Goal: Information Seeking & Learning: Find contact information

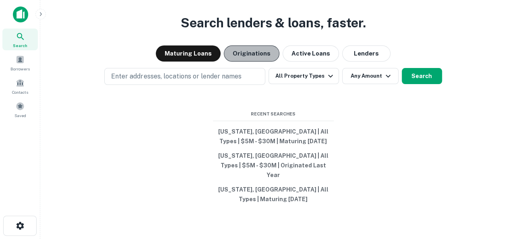
click at [253, 60] on button "Originations" at bounding box center [252, 53] width 56 height 16
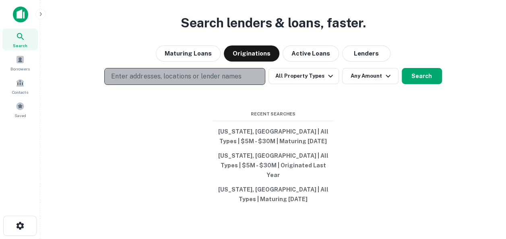
click at [220, 81] on p "Enter addresses, locations or lender names" at bounding box center [176, 77] width 130 height 10
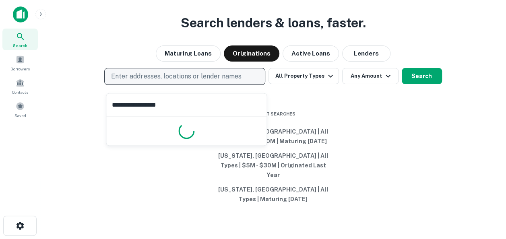
type input "**********"
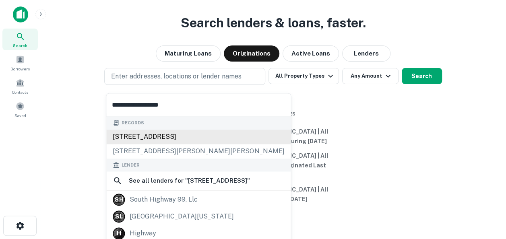
click at [196, 135] on div "12801 s us highway 71, grandview, mo, 64030" at bounding box center [198, 137] width 184 height 14
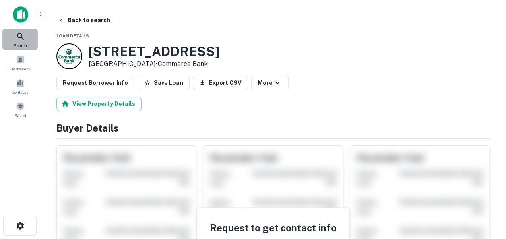
click at [22, 38] on icon at bounding box center [20, 36] width 7 height 7
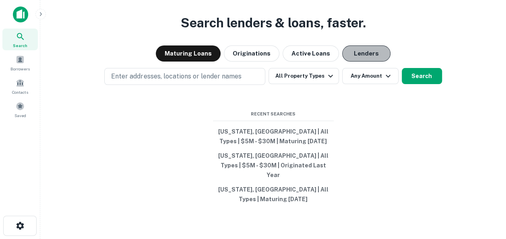
click at [359, 62] on button "Lenders" at bounding box center [366, 53] width 48 height 16
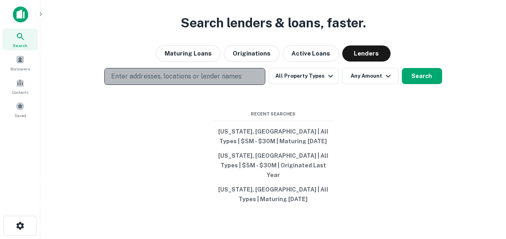
click at [151, 81] on p "Enter addresses, locations or lender names" at bounding box center [176, 77] width 130 height 10
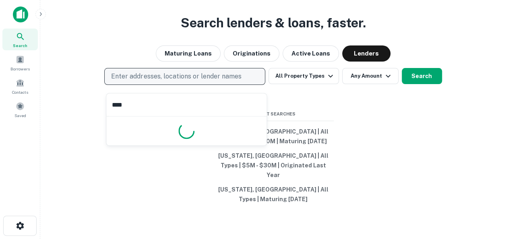
type input "*****"
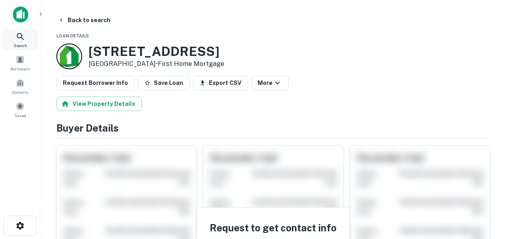
click at [20, 36] on icon at bounding box center [21, 37] width 10 height 10
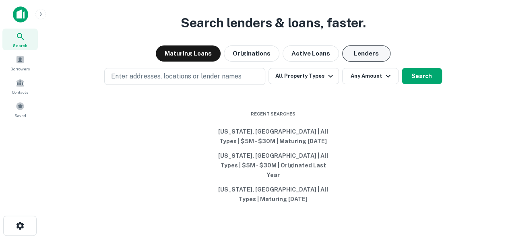
click at [365, 59] on button "Lenders" at bounding box center [366, 53] width 48 height 16
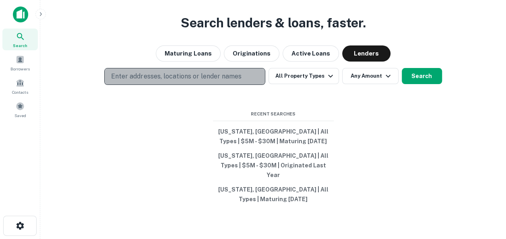
click at [201, 81] on p "Enter addresses, locations or lender names" at bounding box center [176, 77] width 130 height 10
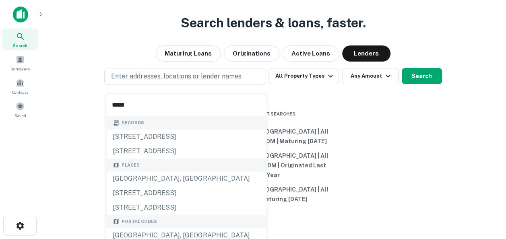
type input "**********"
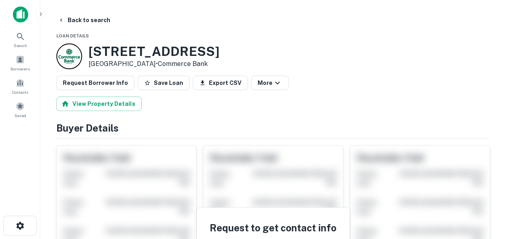
click at [19, 13] on img at bounding box center [20, 14] width 15 height 16
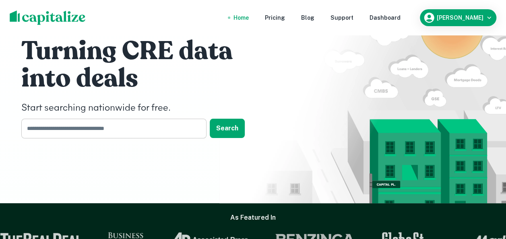
click at [122, 131] on input "text" at bounding box center [110, 129] width 179 height 20
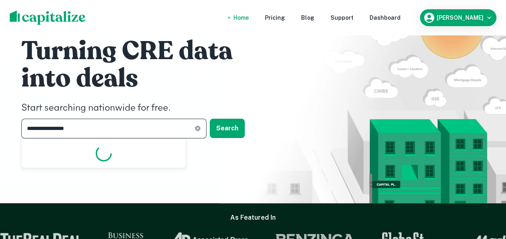
type input "**********"
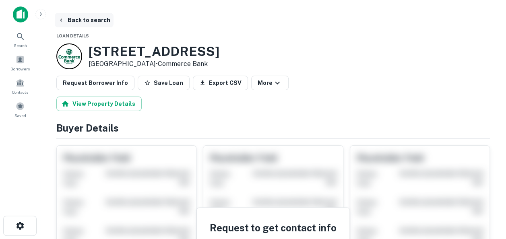
click at [92, 18] on button "Back to search" at bounding box center [84, 20] width 59 height 14
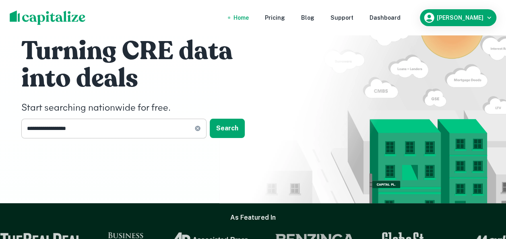
click at [165, 127] on input "**********" at bounding box center [107, 129] width 173 height 20
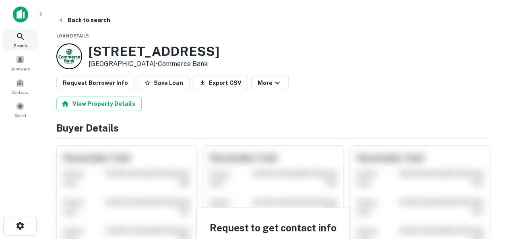
click at [20, 35] on icon at bounding box center [21, 37] width 10 height 10
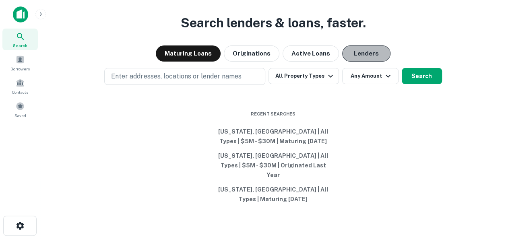
click at [354, 59] on button "Lenders" at bounding box center [366, 53] width 48 height 16
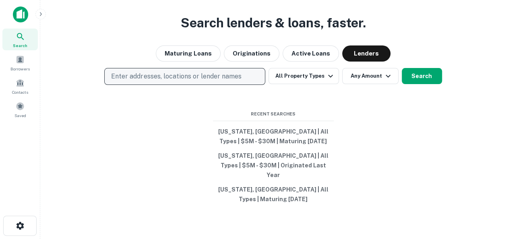
click at [206, 81] on p "Enter addresses, locations or lender names" at bounding box center [176, 77] width 130 height 10
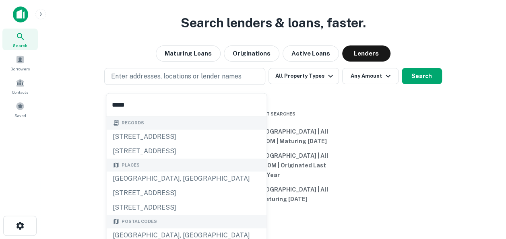
type input "**********"
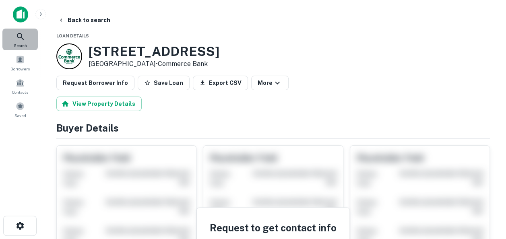
click at [20, 37] on icon at bounding box center [20, 36] width 7 height 7
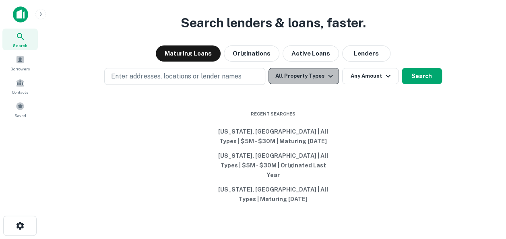
click at [321, 82] on button "All Property Types" at bounding box center [303, 76] width 70 height 16
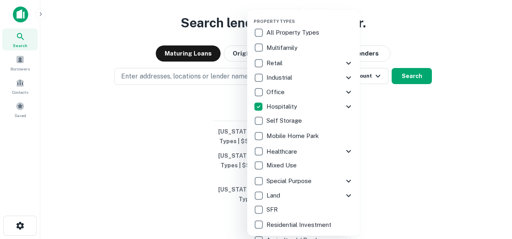
click at [400, 113] on div at bounding box center [256, 119] width 512 height 239
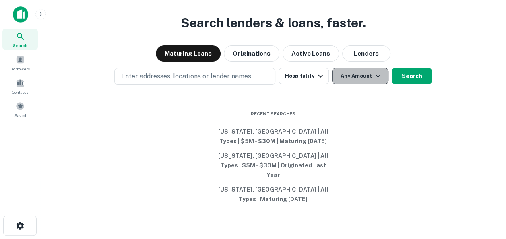
click at [379, 81] on icon "button" at bounding box center [378, 76] width 10 height 10
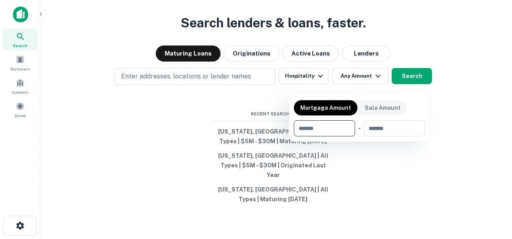
type input "*"
type input "*******"
click at [385, 127] on input "number" at bounding box center [393, 128] width 51 height 16
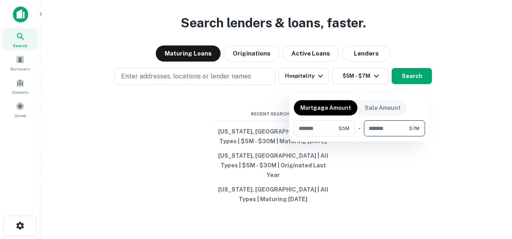
type input "*******"
click at [392, 159] on div at bounding box center [256, 119] width 512 height 239
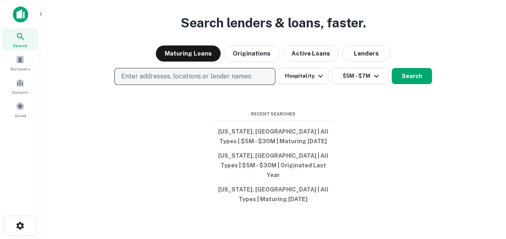
click at [224, 81] on p "Enter addresses, locations or lender names" at bounding box center [186, 77] width 130 height 10
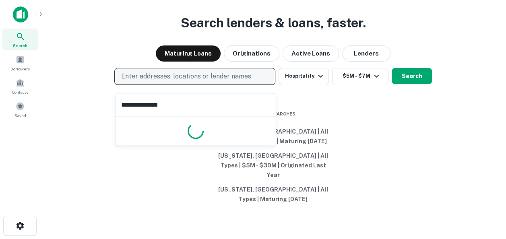
type input "**********"
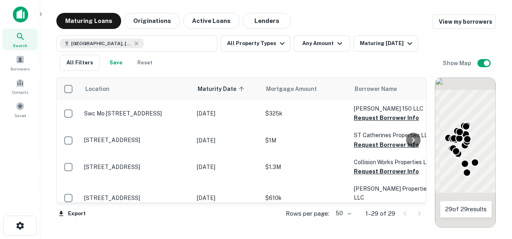
click at [259, 21] on button "Lenders" at bounding box center [267, 21] width 48 height 16
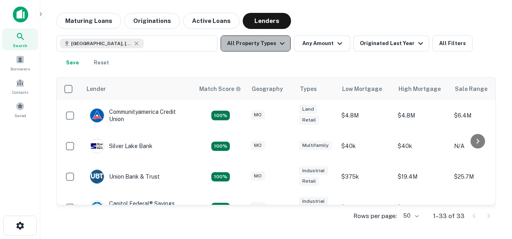
click at [265, 43] on button "All Property Types" at bounding box center [255, 43] width 70 height 16
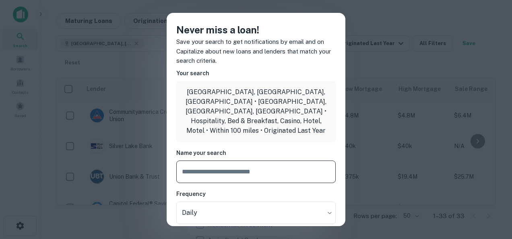
scroll to position [14, 0]
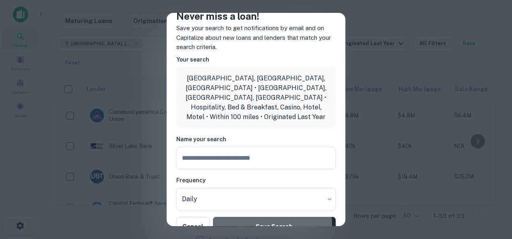
click at [260, 217] on button "Save Search" at bounding box center [274, 226] width 123 height 19
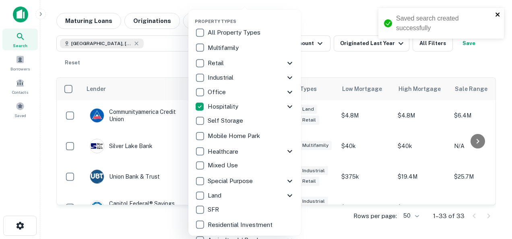
click at [497, 14] on icon "close" at bounding box center [497, 14] width 4 height 4
click at [325, 67] on div at bounding box center [256, 119] width 512 height 239
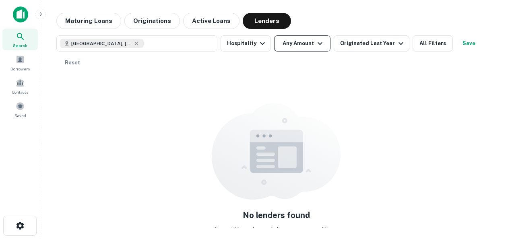
click at [306, 43] on button "Any Amount" at bounding box center [302, 43] width 56 height 16
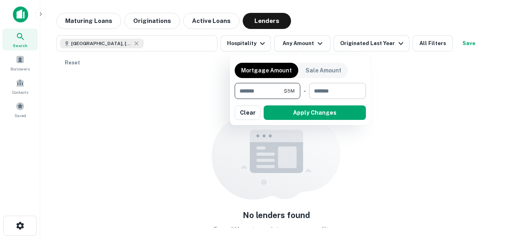
type input "*******"
click at [329, 96] on input "number" at bounding box center [334, 91] width 51 height 16
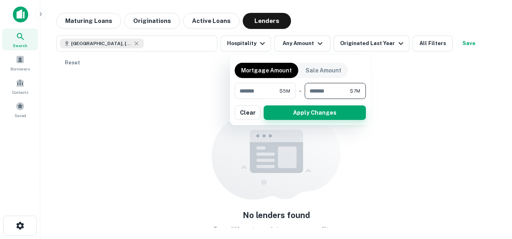
type input "*******"
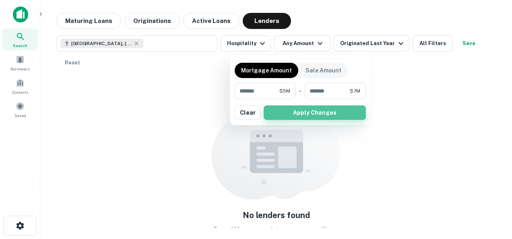
click at [320, 113] on button "Apply Changes" at bounding box center [315, 112] width 102 height 14
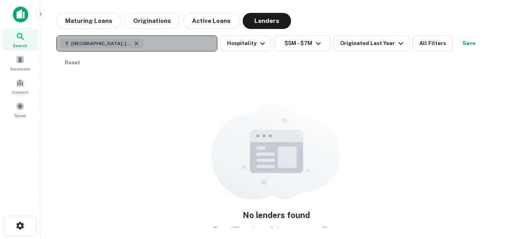
click at [134, 45] on icon "button" at bounding box center [136, 43] width 4 height 4
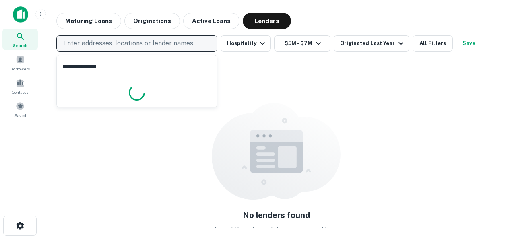
type input "**********"
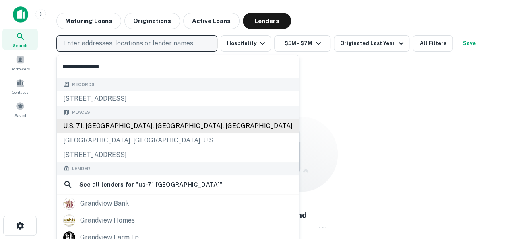
click at [105, 125] on div "U.S. 71, [GEOGRAPHIC_DATA], [GEOGRAPHIC_DATA], [GEOGRAPHIC_DATA]" at bounding box center [178, 126] width 242 height 14
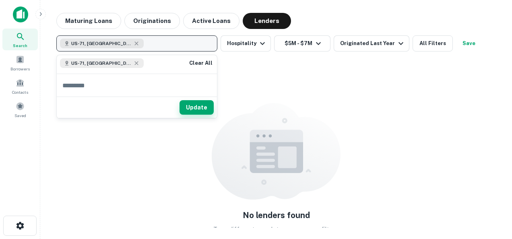
click at [190, 106] on button "Update" at bounding box center [196, 107] width 34 height 14
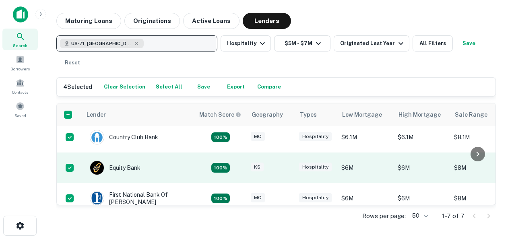
scroll to position [141, 0]
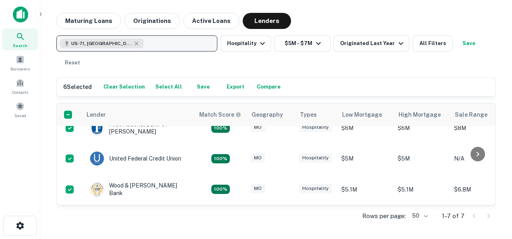
click at [233, 87] on button "Export" at bounding box center [236, 87] width 26 height 12
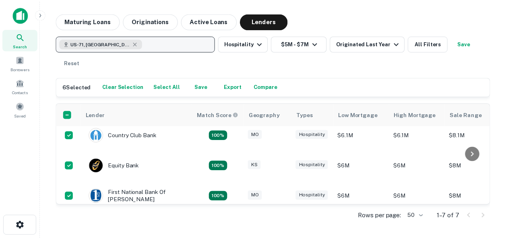
scroll to position [0, 0]
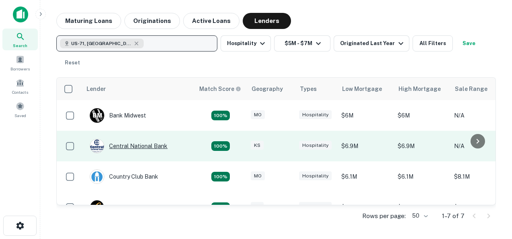
click at [148, 145] on div "Central National Bank" at bounding box center [129, 146] width 78 height 14
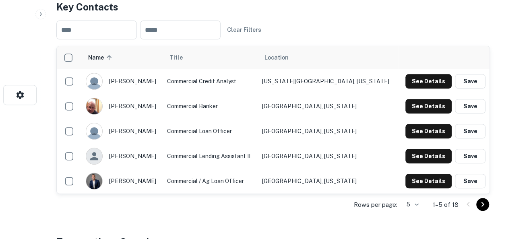
scroll to position [134, 0]
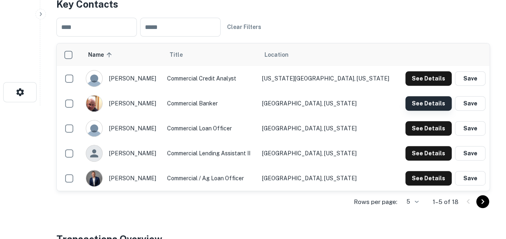
click at [430, 105] on button "See Details" at bounding box center [428, 103] width 46 height 14
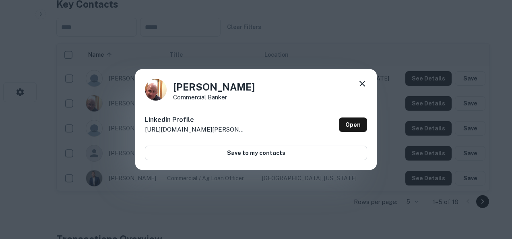
click at [361, 84] on icon at bounding box center [362, 84] width 10 height 10
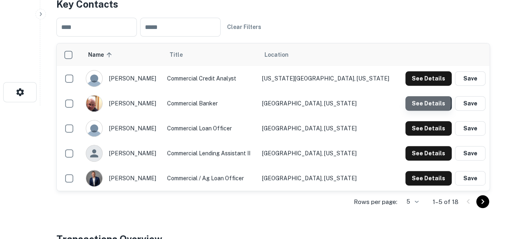
click at [421, 103] on button "See Details" at bounding box center [428, 103] width 46 height 14
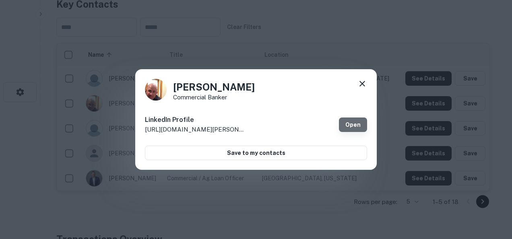
click at [355, 129] on link "Open" at bounding box center [353, 124] width 28 height 14
click at [361, 83] on icon at bounding box center [362, 84] width 6 height 6
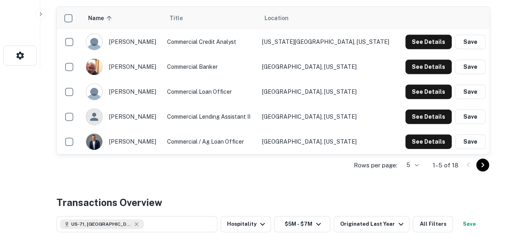
scroll to position [170, 0]
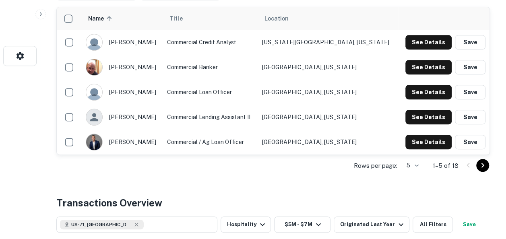
click at [481, 164] on icon "Go to next page" at bounding box center [483, 166] width 10 height 10
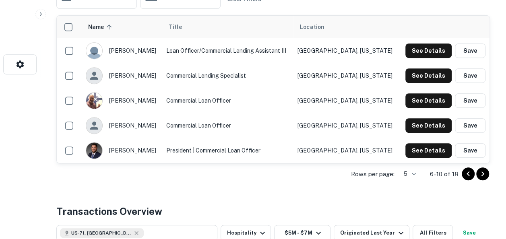
scroll to position [161, 0]
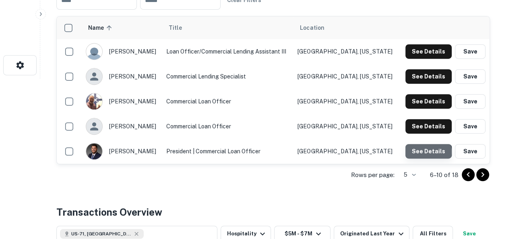
click at [428, 151] on button "See Details" at bounding box center [428, 151] width 46 height 14
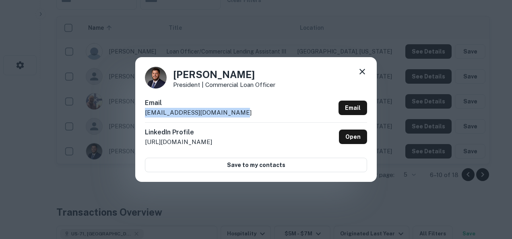
drag, startPoint x: 238, startPoint y: 114, endPoint x: 145, endPoint y: 113, distance: 93.4
click at [145, 113] on div "Email [EMAIL_ADDRESS][DOMAIN_NAME] Email" at bounding box center [256, 110] width 222 height 24
drag, startPoint x: 145, startPoint y: 113, endPoint x: 201, endPoint y: 114, distance: 56.3
copy p "[EMAIL_ADDRESS][DOMAIN_NAME]"
click at [361, 72] on icon at bounding box center [362, 72] width 10 height 10
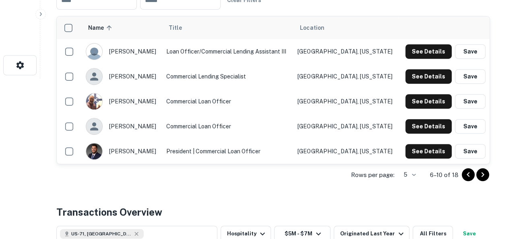
click at [483, 173] on icon "Go to next page" at bounding box center [483, 175] width 10 height 10
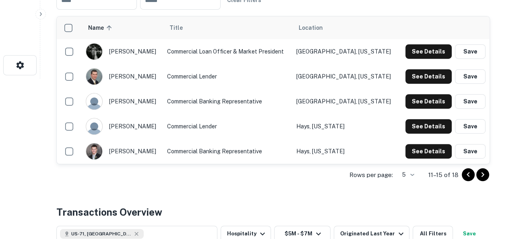
click at [482, 174] on icon "Go to next page" at bounding box center [482, 174] width 3 height 5
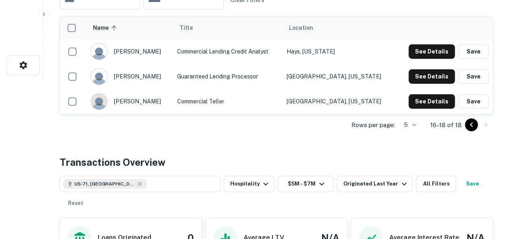
scroll to position [0, 0]
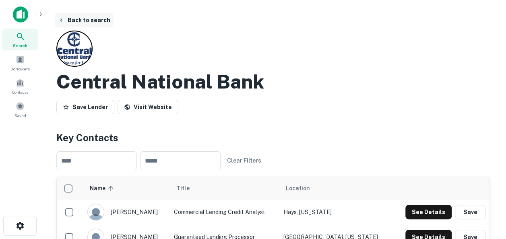
click at [75, 17] on button "Back to search" at bounding box center [84, 20] width 59 height 14
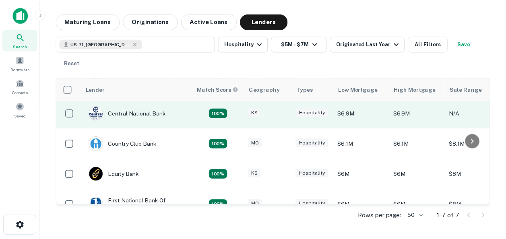
scroll to position [39, 0]
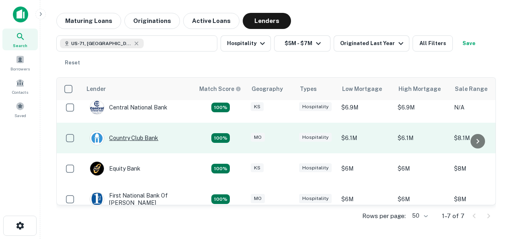
click at [140, 137] on div "Country Club Bank" at bounding box center [124, 138] width 68 height 14
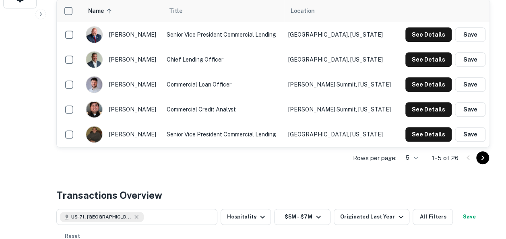
scroll to position [228, 0]
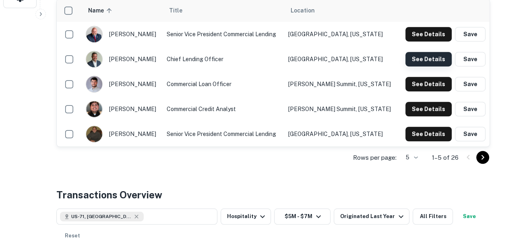
click at [438, 55] on button "See Details" at bounding box center [428, 59] width 46 height 14
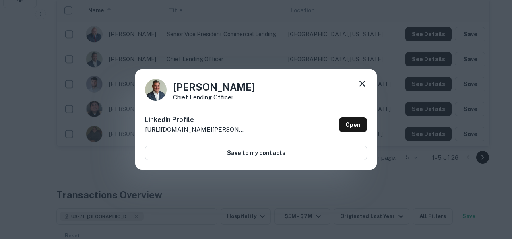
drag, startPoint x: 348, startPoint y: 125, endPoint x: 360, endPoint y: 82, distance: 44.2
click at [360, 82] on icon at bounding box center [362, 84] width 6 height 6
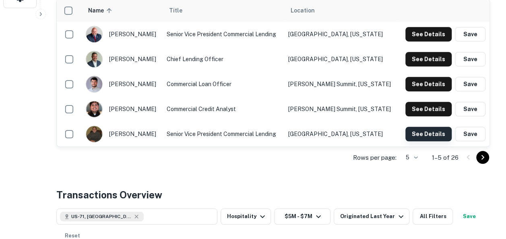
click at [427, 135] on button "See Details" at bounding box center [428, 134] width 46 height 14
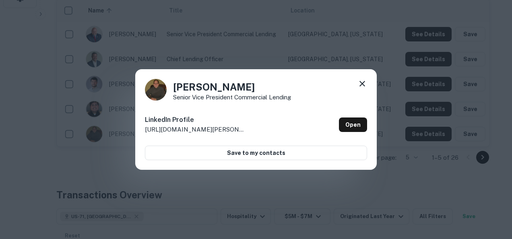
click at [361, 84] on icon at bounding box center [362, 84] width 10 height 10
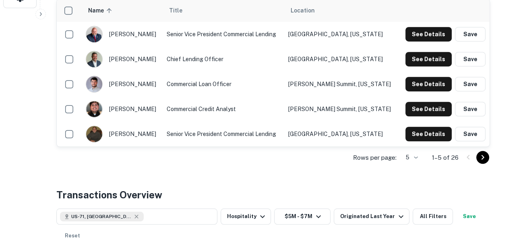
click at [482, 158] on icon "Go to next page" at bounding box center [482, 157] width 3 height 5
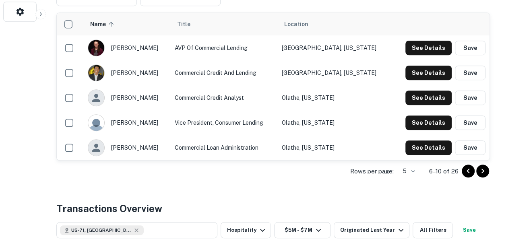
scroll to position [214, 0]
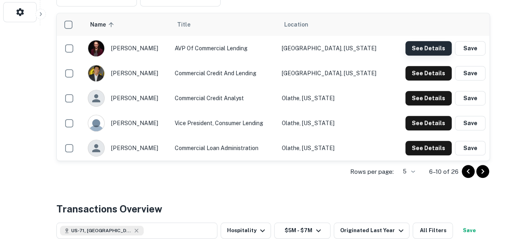
click at [428, 43] on button "See Details" at bounding box center [428, 48] width 46 height 14
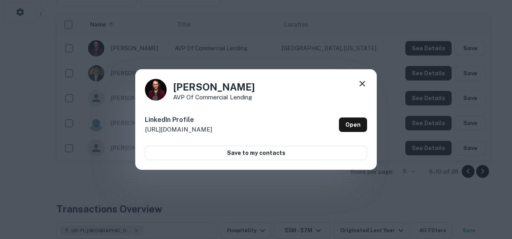
click at [362, 83] on icon at bounding box center [362, 84] width 10 height 10
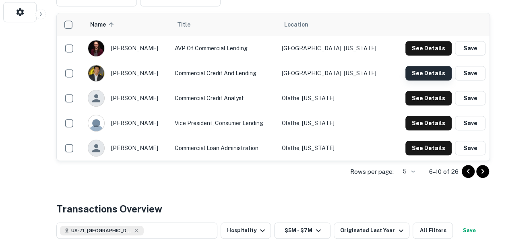
click at [423, 70] on button "See Details" at bounding box center [428, 73] width 46 height 14
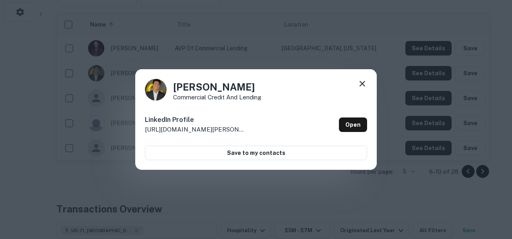
click at [359, 82] on icon at bounding box center [362, 84] width 10 height 10
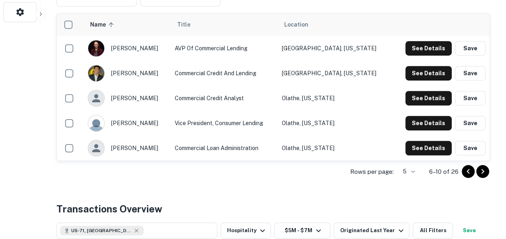
click at [481, 171] on icon "Go to next page" at bounding box center [483, 172] width 10 height 10
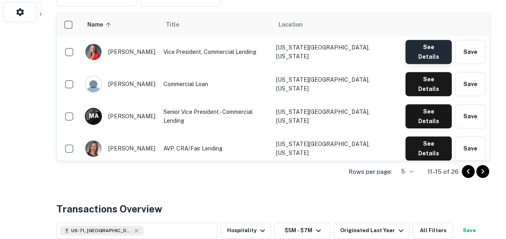
click at [423, 47] on button "See Details" at bounding box center [428, 52] width 46 height 24
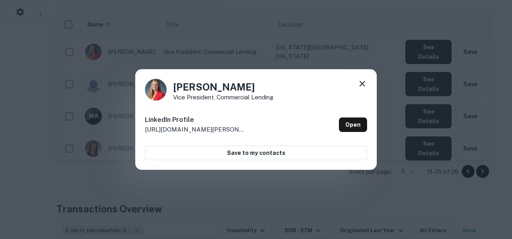
click at [362, 83] on icon at bounding box center [362, 84] width 10 height 10
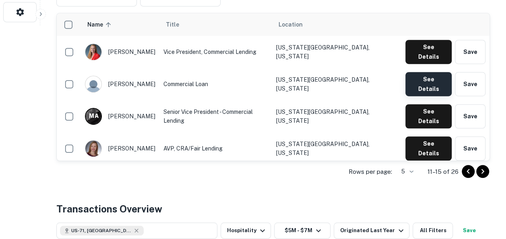
click at [422, 72] on button "See Details" at bounding box center [428, 84] width 46 height 24
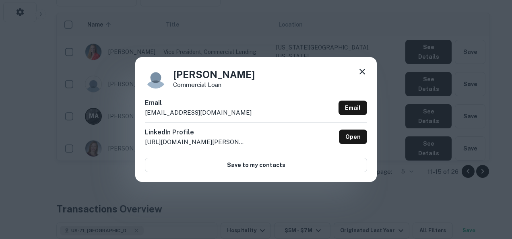
click at [362, 74] on icon at bounding box center [362, 72] width 10 height 10
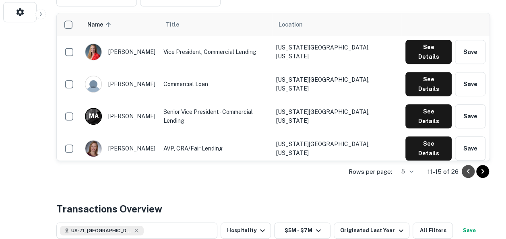
click at [466, 171] on icon "Go to previous page" at bounding box center [467, 171] width 3 height 5
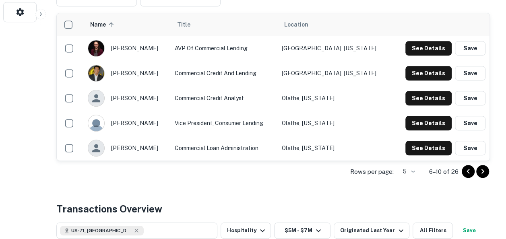
click at [466, 171] on icon "Go to previous page" at bounding box center [467, 171] width 3 height 5
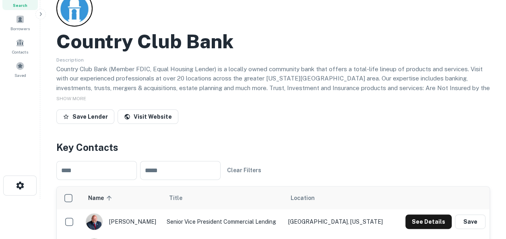
scroll to position [0, 0]
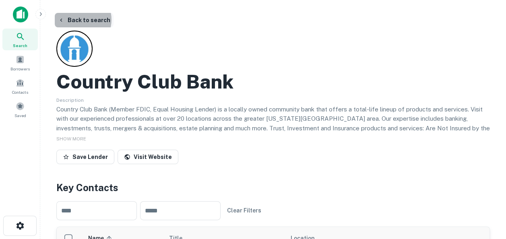
click at [77, 20] on button "Back to search" at bounding box center [84, 20] width 59 height 14
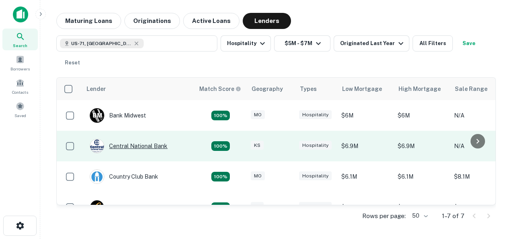
click at [132, 145] on div "Central National Bank" at bounding box center [129, 146] width 78 height 14
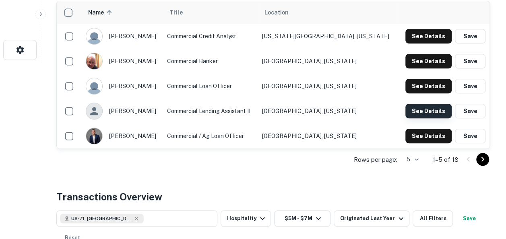
scroll to position [177, 0]
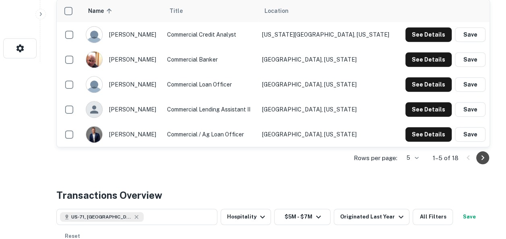
click at [484, 156] on icon "Go to next page" at bounding box center [483, 158] width 10 height 10
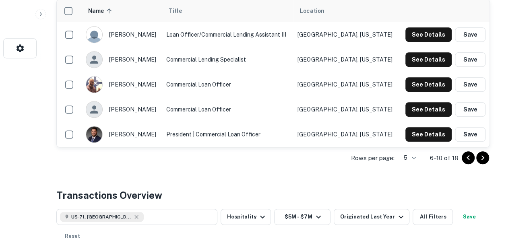
click at [484, 156] on icon "Go to next page" at bounding box center [483, 158] width 10 height 10
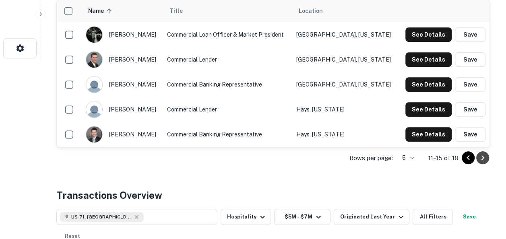
click at [484, 156] on icon "Go to next page" at bounding box center [483, 158] width 10 height 10
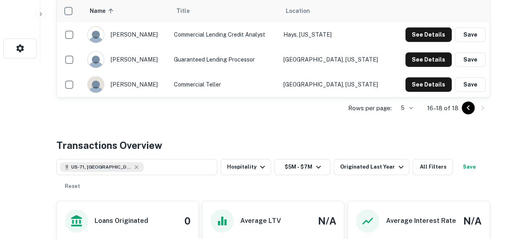
click at [464, 107] on icon "Go to previous page" at bounding box center [468, 108] width 10 height 10
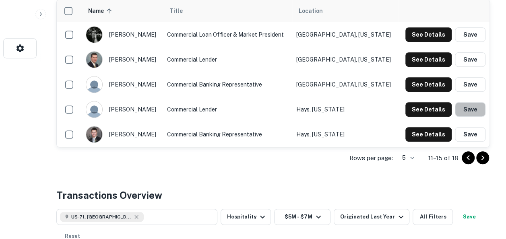
click at [464, 107] on button "Save" at bounding box center [470, 109] width 31 height 14
click at [490, 13] on icon "close" at bounding box center [492, 14] width 6 height 6
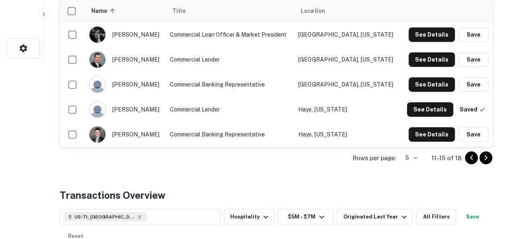
scroll to position [0, 0]
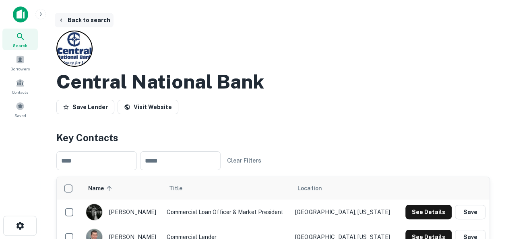
click at [90, 19] on button "Back to search" at bounding box center [84, 20] width 59 height 14
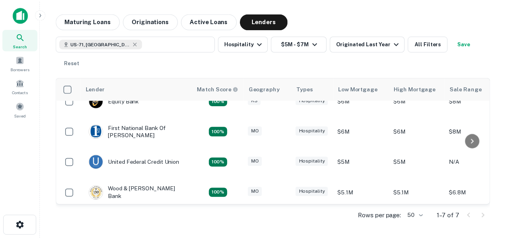
scroll to position [107, 0]
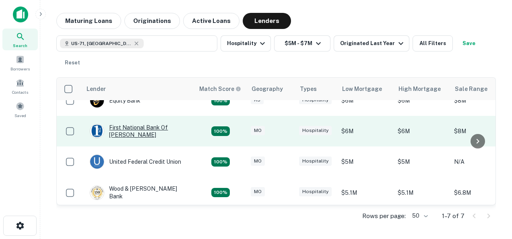
click at [124, 129] on div "First National Bank Of [PERSON_NAME]" at bounding box center [138, 131] width 97 height 14
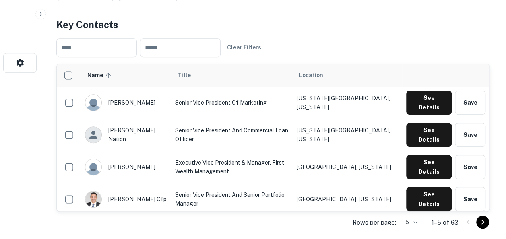
scroll to position [166, 0]
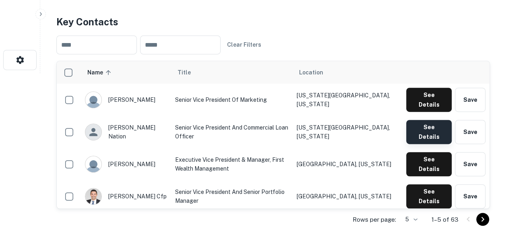
click at [417, 120] on button "See Details" at bounding box center [428, 132] width 45 height 24
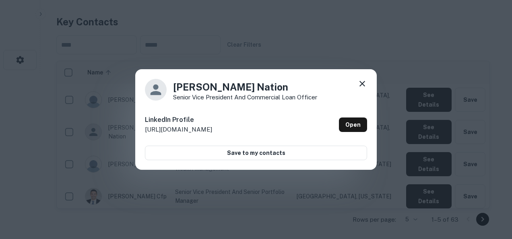
click at [413, 56] on div "[PERSON_NAME] Senior Vice President and Commercial Loan Officer LinkedIn Profil…" at bounding box center [256, 119] width 512 height 239
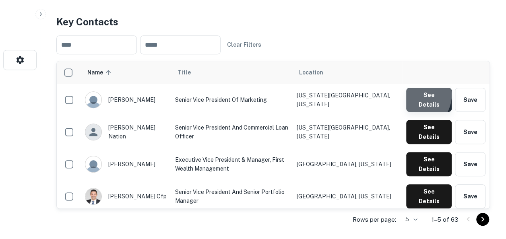
click at [416, 96] on button "See Details" at bounding box center [428, 100] width 45 height 24
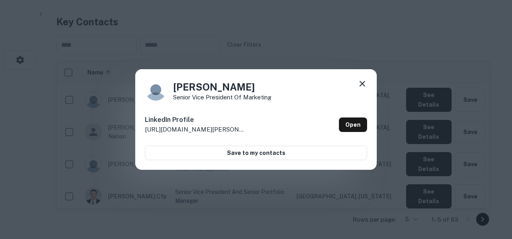
click at [362, 84] on icon at bounding box center [362, 84] width 6 height 6
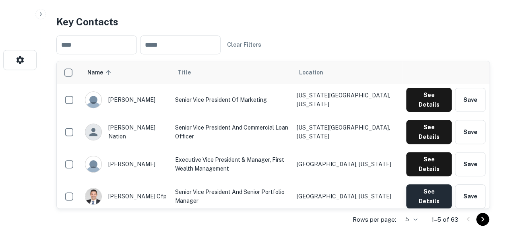
click at [420, 184] on button "See Details" at bounding box center [428, 196] width 45 height 24
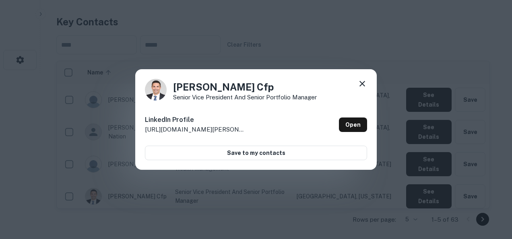
click at [361, 80] on icon at bounding box center [362, 84] width 10 height 10
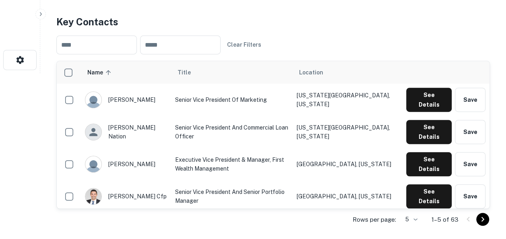
click at [419, 216] on button "See Details" at bounding box center [428, 228] width 45 height 24
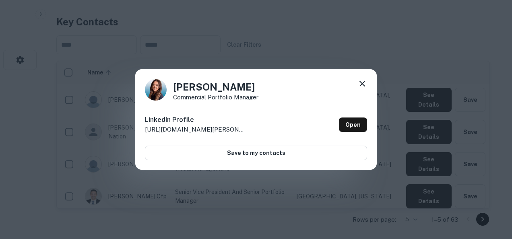
click at [363, 84] on icon at bounding box center [362, 84] width 6 height 6
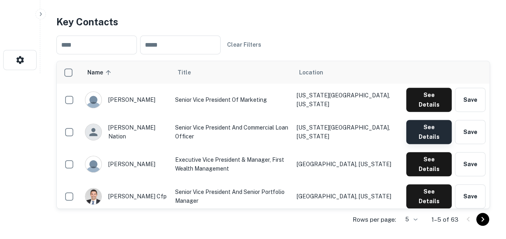
click at [419, 120] on button "See Details" at bounding box center [428, 132] width 45 height 24
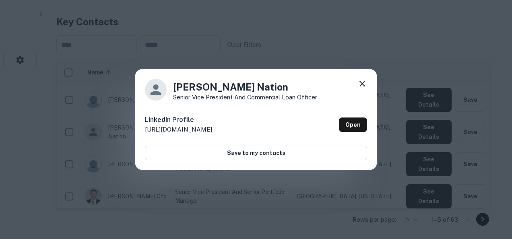
click at [361, 85] on icon at bounding box center [362, 84] width 10 height 10
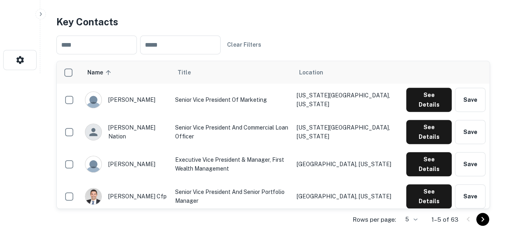
click at [481, 217] on icon "Go to next page" at bounding box center [483, 219] width 10 height 10
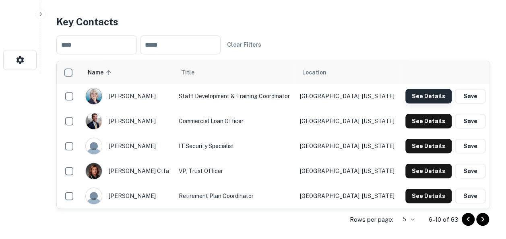
click at [431, 97] on button "See Details" at bounding box center [428, 96] width 46 height 14
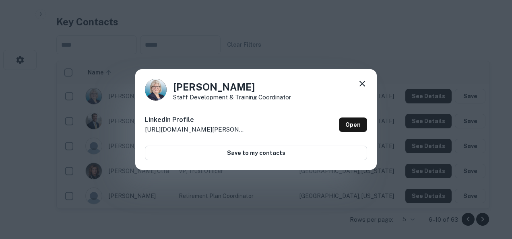
click at [406, 69] on div "[PERSON_NAME] Staff Development & Training Coordinator LinkedIn Profile [URL][D…" at bounding box center [256, 119] width 512 height 239
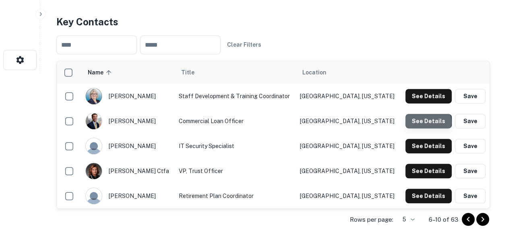
click at [421, 122] on button "See Details" at bounding box center [428, 121] width 46 height 14
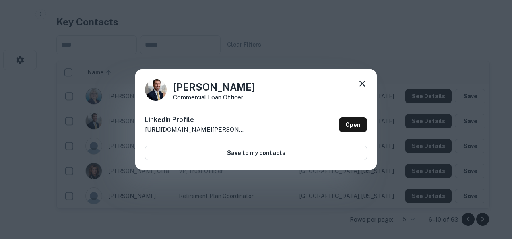
click at [419, 68] on div "[PERSON_NAME] Commercial Loan Officer LinkedIn Profile [URL][DOMAIN_NAME][PERSO…" at bounding box center [256, 119] width 512 height 239
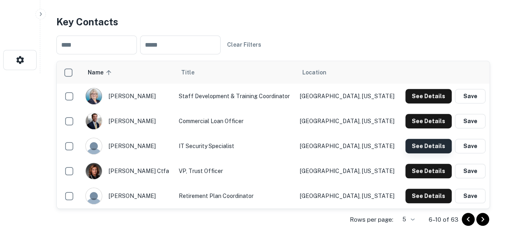
click at [425, 146] on button "See Details" at bounding box center [428, 146] width 46 height 14
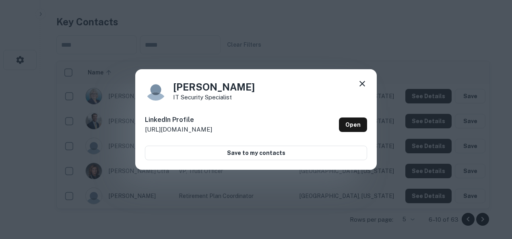
click at [421, 77] on div "[PERSON_NAME] IT Security Specialist LinkedIn Profile [URL][DOMAIN_NAME] Open S…" at bounding box center [256, 119] width 512 height 239
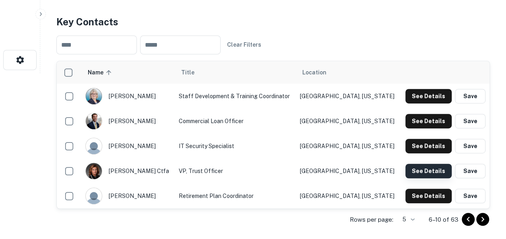
click at [427, 174] on button "See Details" at bounding box center [428, 171] width 46 height 14
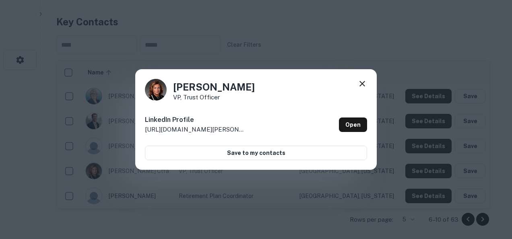
click at [417, 56] on div "[PERSON_NAME] VP, Trust Officer LinkedIn Profile [URL][DOMAIN_NAME][PERSON_NAME…" at bounding box center [256, 119] width 512 height 239
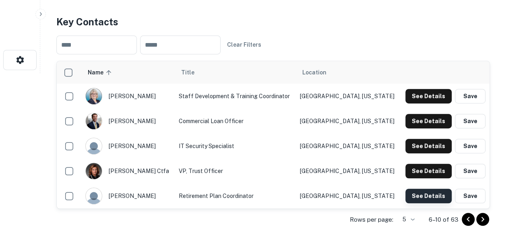
click at [424, 196] on button "See Details" at bounding box center [428, 196] width 46 height 14
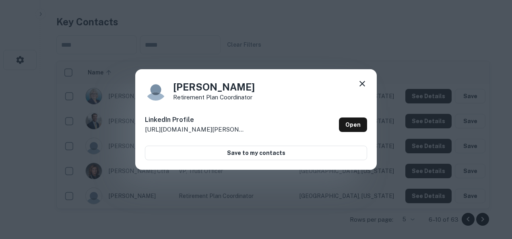
click at [414, 52] on div "[PERSON_NAME] Retirement Plan Coordinator LinkedIn Profile [URL][DOMAIN_NAME][P…" at bounding box center [256, 119] width 512 height 239
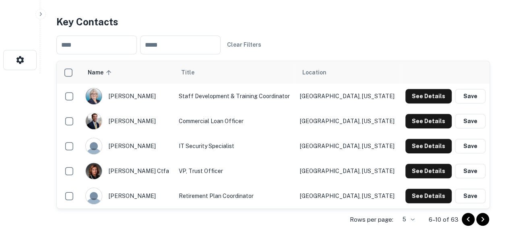
click at [481, 221] on icon "Go to next page" at bounding box center [483, 219] width 10 height 10
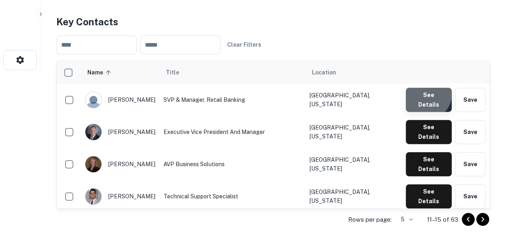
click at [425, 94] on button "See Details" at bounding box center [429, 100] width 46 height 24
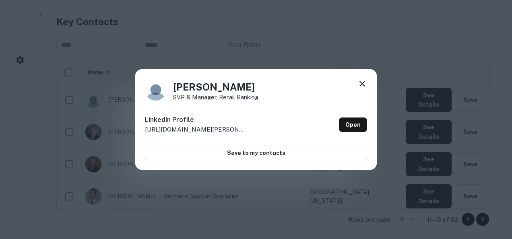
click at [412, 52] on div "[PERSON_NAME] SVP & Manager, Retail Banking LinkedIn Profile [URL][DOMAIN_NAME]…" at bounding box center [256, 119] width 512 height 239
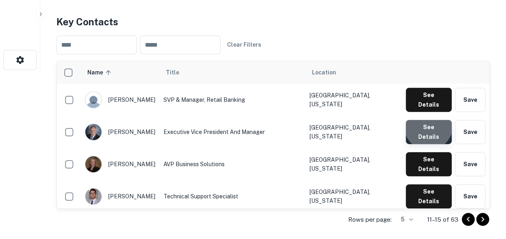
click at [430, 120] on button "See Details" at bounding box center [429, 132] width 46 height 24
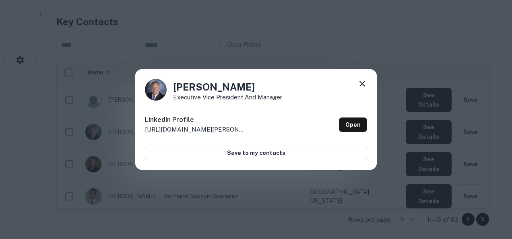
click at [426, 41] on div "[PERSON_NAME] Executive Vice President and Manager LinkedIn Profile [URL][DOMAI…" at bounding box center [256, 119] width 512 height 239
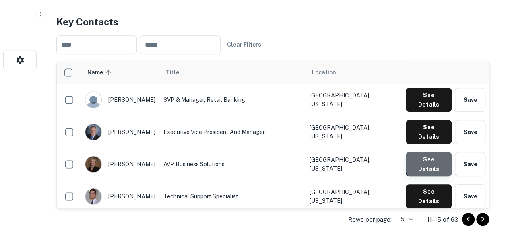
click at [433, 152] on button "See Details" at bounding box center [429, 164] width 46 height 24
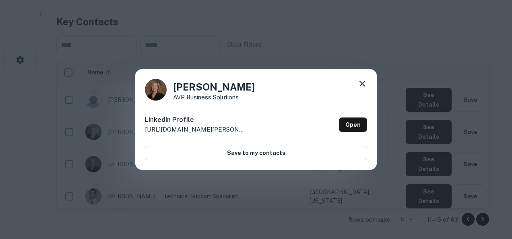
click at [430, 47] on div "[PERSON_NAME] AVP Business Solutions LinkedIn Profile [URL][DOMAIN_NAME][PERSON…" at bounding box center [256, 119] width 512 height 239
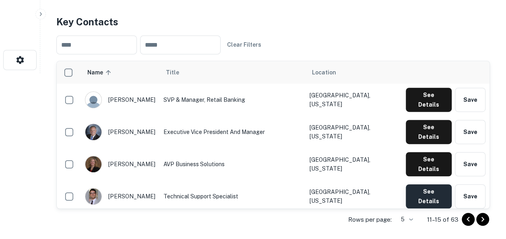
click at [427, 184] on button "See Details" at bounding box center [429, 196] width 46 height 24
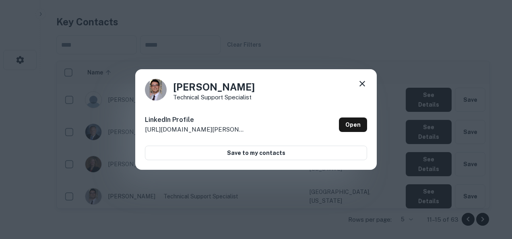
click at [431, 61] on div "[PERSON_NAME] Technical Support Specialist LinkedIn Profile [URL][DOMAIN_NAME][…" at bounding box center [256, 119] width 512 height 239
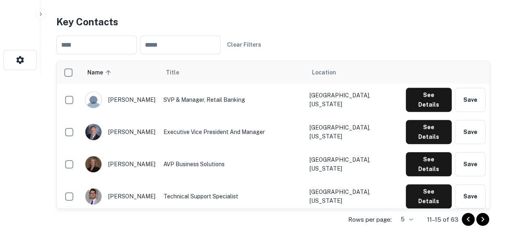
click at [428, 216] on button "See Details" at bounding box center [429, 228] width 46 height 24
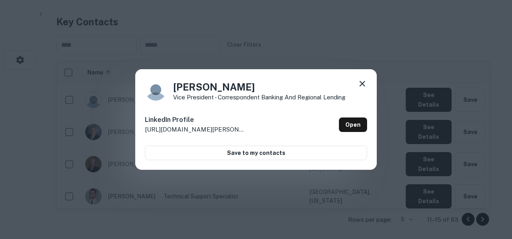
click at [431, 49] on div "[PERSON_NAME] Vice President - Correspondent Banking and Regional Lending Linke…" at bounding box center [256, 119] width 512 height 239
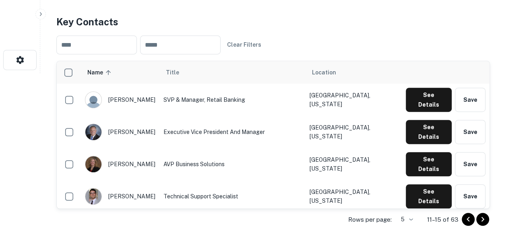
click at [482, 219] on icon "Go to next page" at bounding box center [483, 219] width 10 height 10
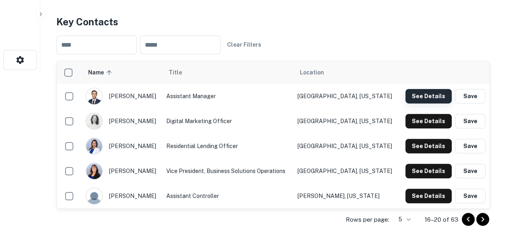
click at [426, 94] on button "See Details" at bounding box center [428, 96] width 46 height 14
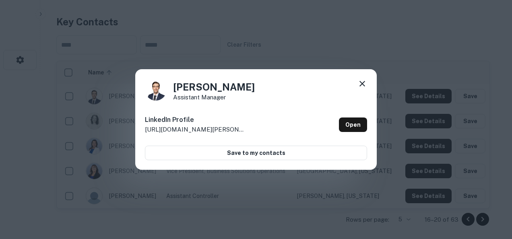
click at [429, 42] on div "[PERSON_NAME] Assistant Manager LinkedIn Profile [URL][DOMAIN_NAME][PERSON_NAME…" at bounding box center [256, 119] width 512 height 239
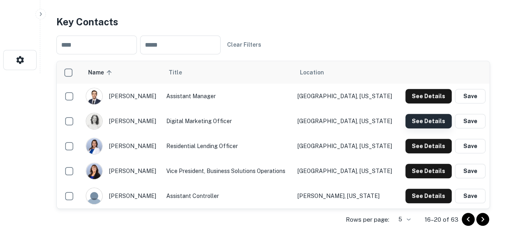
click at [422, 118] on button "See Details" at bounding box center [428, 121] width 46 height 14
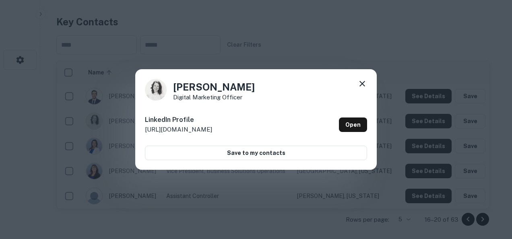
click at [425, 54] on div "[PERSON_NAME] Digital Marketing Officer LinkedIn Profile [URL][DOMAIN_NAME] Ope…" at bounding box center [256, 119] width 512 height 239
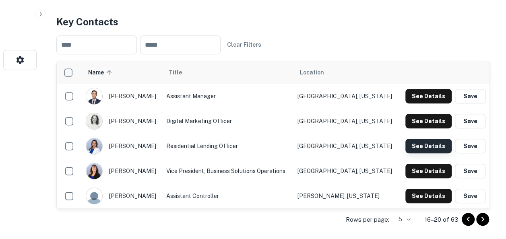
click at [423, 143] on button "See Details" at bounding box center [428, 146] width 46 height 14
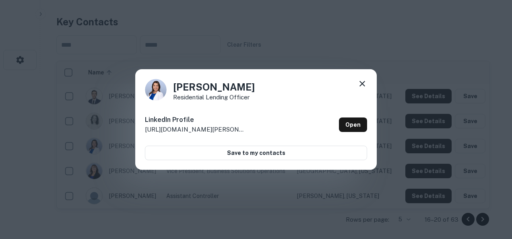
click at [424, 48] on div "[PERSON_NAME] Residential Lending Officer LinkedIn Profile [URL][DOMAIN_NAME][P…" at bounding box center [256, 119] width 512 height 239
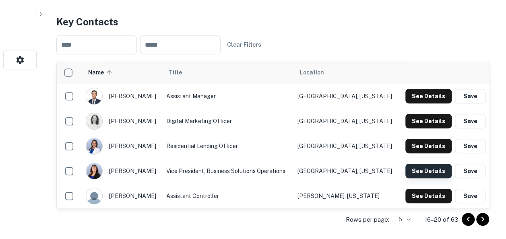
click at [419, 167] on button "See Details" at bounding box center [428, 171] width 46 height 14
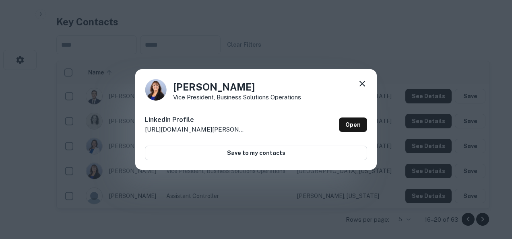
click at [434, 37] on div "[PERSON_NAME] Vice President, Business Solutions Operations LinkedIn Profile [U…" at bounding box center [256, 119] width 512 height 239
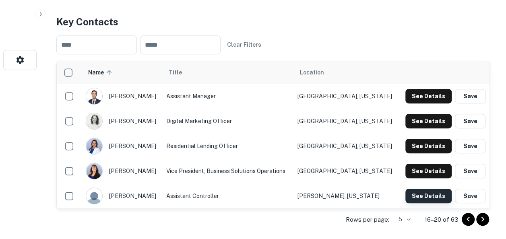
click at [427, 196] on button "See Details" at bounding box center [428, 196] width 46 height 14
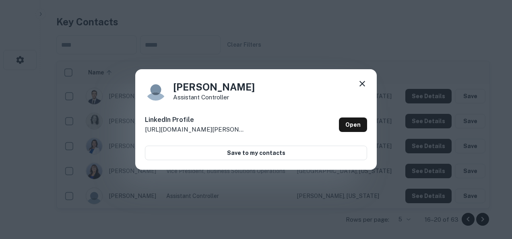
click at [417, 37] on div "[PERSON_NAME] Assistant Controller LinkedIn Profile [URL][DOMAIN_NAME][PERSON_N…" at bounding box center [256, 119] width 512 height 239
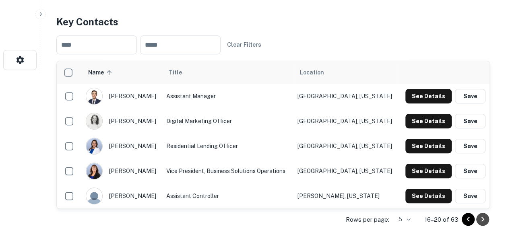
click at [480, 218] on icon "Go to next page" at bounding box center [483, 219] width 10 height 10
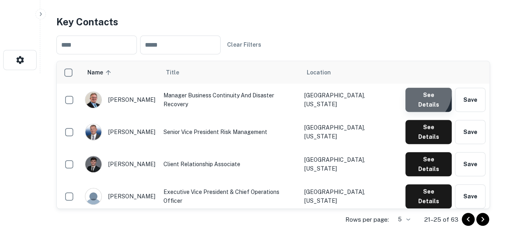
click at [422, 93] on button "See Details" at bounding box center [428, 100] width 46 height 24
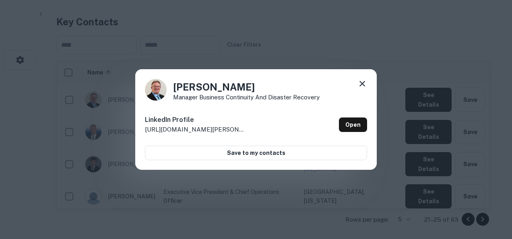
click at [428, 60] on div "[PERSON_NAME] Manager Business Continuity and Disaster Recovery LinkedIn Profil…" at bounding box center [256, 119] width 512 height 239
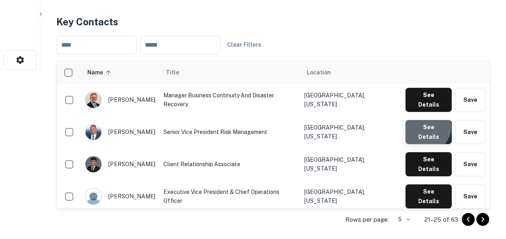
click at [427, 121] on button "See Details" at bounding box center [428, 132] width 46 height 24
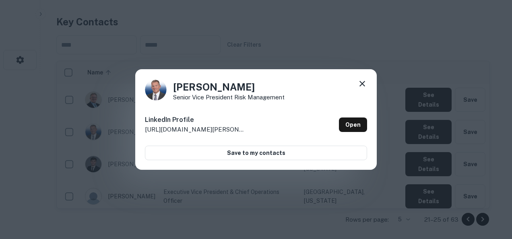
click at [430, 53] on div "[PERSON_NAME] Senior Vice President Risk Management LinkedIn Profile [URL][DOMA…" at bounding box center [256, 119] width 512 height 239
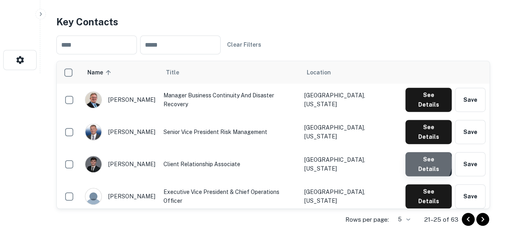
click at [423, 152] on button "See Details" at bounding box center [428, 164] width 46 height 24
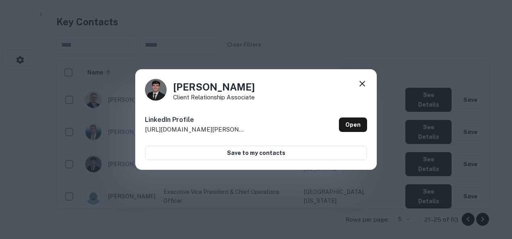
click at [437, 42] on div "[PERSON_NAME] Client Relationship Associate LinkedIn Profile [URL][DOMAIN_NAME]…" at bounding box center [256, 119] width 512 height 239
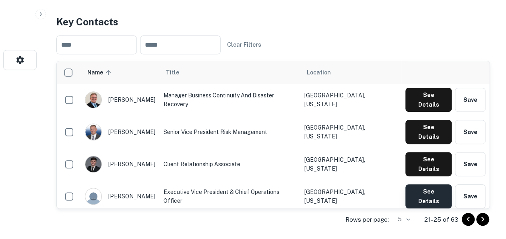
click at [429, 184] on button "See Details" at bounding box center [428, 196] width 46 height 24
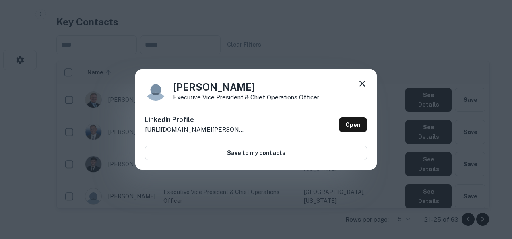
click at [439, 60] on div "[PERSON_NAME] Executive Vice President & Chief Operations Officer LinkedIn Prof…" at bounding box center [256, 119] width 512 height 239
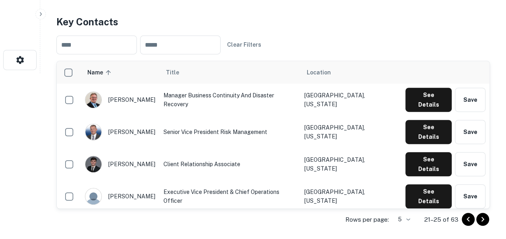
click at [433, 216] on button "See Details" at bounding box center [428, 228] width 46 height 24
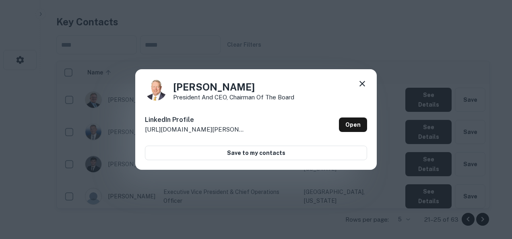
click at [429, 30] on div "[PERSON_NAME] President and CEO, Chairman of the Board LinkedIn Profile [URL][D…" at bounding box center [256, 119] width 512 height 239
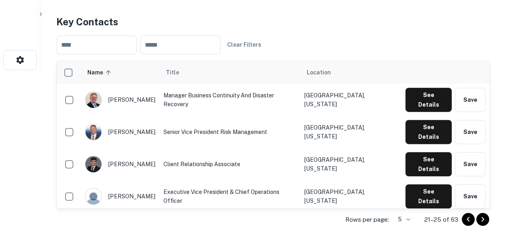
click at [484, 220] on icon "Go to next page" at bounding box center [483, 219] width 10 height 10
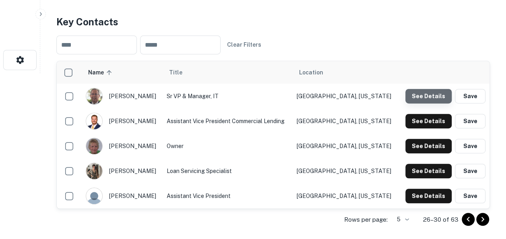
click at [432, 97] on button "See Details" at bounding box center [428, 96] width 46 height 14
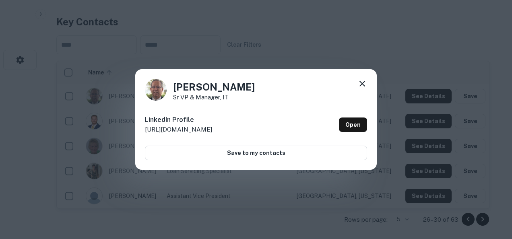
click at [421, 41] on div "[PERSON_NAME] VP & Manager, IT LinkedIn Profile [URL][DOMAIN_NAME] Open Save to…" at bounding box center [256, 119] width 512 height 239
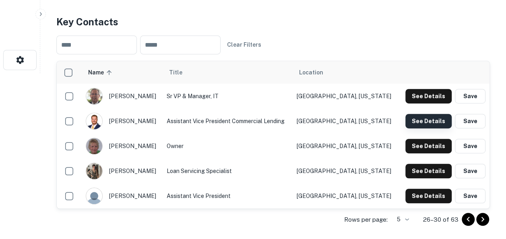
click at [421, 121] on button "See Details" at bounding box center [428, 121] width 46 height 14
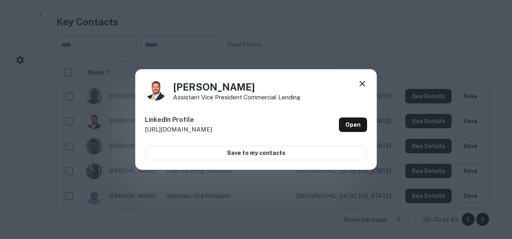
click at [421, 39] on div "[PERSON_NAME] Assistant Vice President Commercial Lending LinkedIn Profile [URL…" at bounding box center [256, 119] width 512 height 239
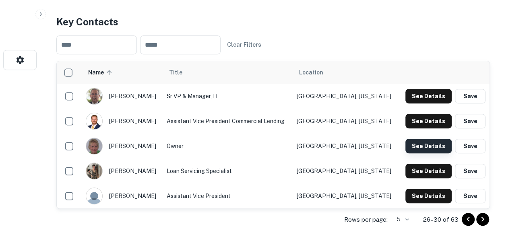
click at [419, 148] on button "See Details" at bounding box center [428, 146] width 46 height 14
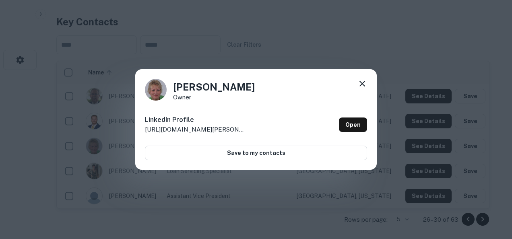
click at [429, 27] on div "[PERSON_NAME] Owner LinkedIn Profile [URL][DOMAIN_NAME][PERSON_NAME] Open Save …" at bounding box center [256, 119] width 512 height 239
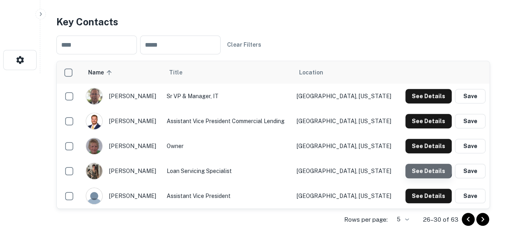
click at [422, 167] on button "See Details" at bounding box center [428, 171] width 46 height 14
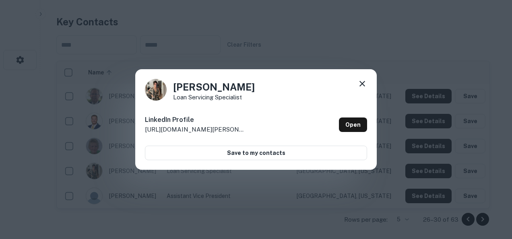
click at [430, 37] on div "[PERSON_NAME] Loan Servicing Specialist LinkedIn Profile [URL][DOMAIN_NAME][PER…" at bounding box center [256, 119] width 512 height 239
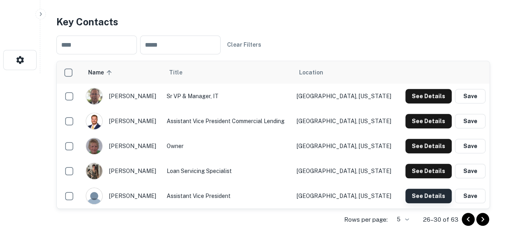
click at [431, 194] on button "See Details" at bounding box center [428, 196] width 46 height 14
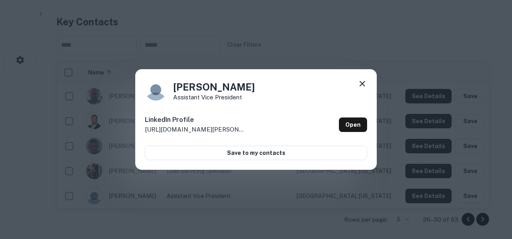
click at [430, 37] on div "[PERSON_NAME] Assistant Vice President LinkedIn Profile [URL][DOMAIN_NAME][PERS…" at bounding box center [256, 119] width 512 height 239
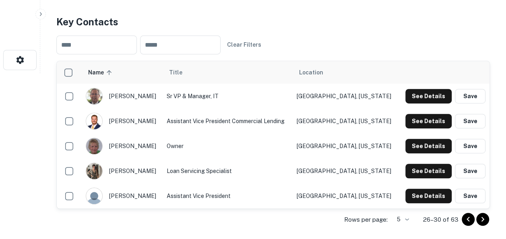
click at [481, 217] on icon "Go to next page" at bounding box center [483, 219] width 10 height 10
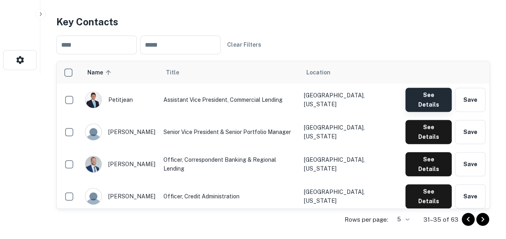
click at [418, 99] on button "See Details" at bounding box center [428, 100] width 46 height 24
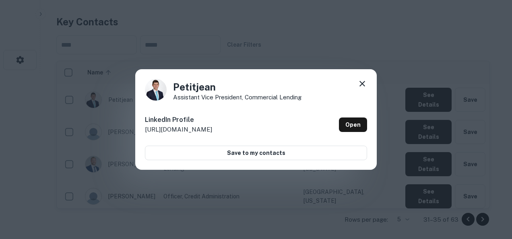
click at [418, 56] on div "[PERSON_NAME] Assistant Vice President, Commercial Lending LinkedIn Profile [UR…" at bounding box center [256, 119] width 512 height 239
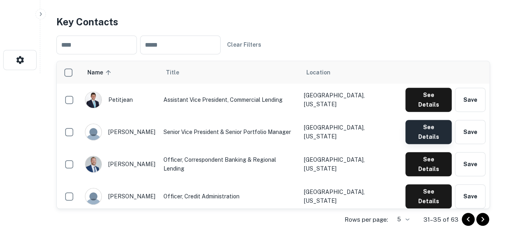
click at [418, 126] on button "See Details" at bounding box center [428, 132] width 46 height 24
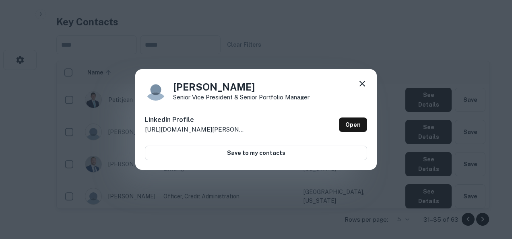
click at [429, 31] on div "[PERSON_NAME] Senior Vice President & Senior Portfolio Manager LinkedIn Profile…" at bounding box center [256, 119] width 512 height 239
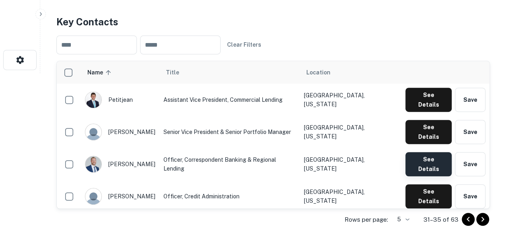
click at [426, 152] on button "See Details" at bounding box center [428, 164] width 46 height 24
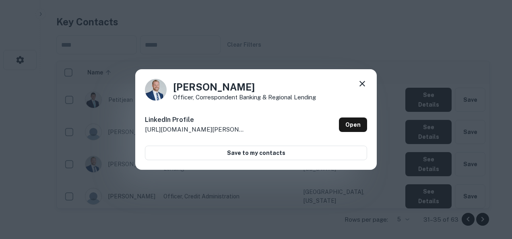
click at [449, 54] on div "[PERSON_NAME] Officer, Correspondent Banking & Regional Lending LinkedIn Profil…" at bounding box center [256, 119] width 512 height 239
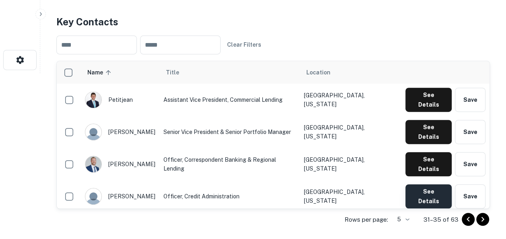
click at [431, 184] on button "See Details" at bounding box center [428, 196] width 46 height 24
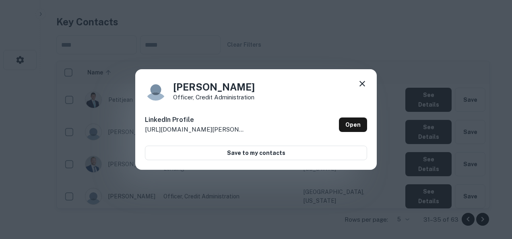
click at [432, 53] on div "[PERSON_NAME] Officer, Credit Administration LinkedIn Profile [URL][DOMAIN_NAME…" at bounding box center [256, 119] width 512 height 239
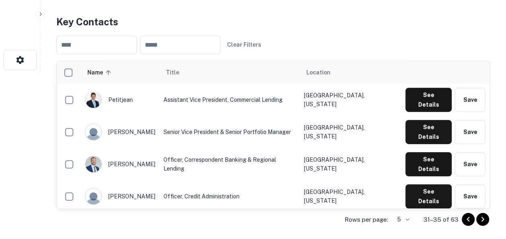
click at [427, 216] on button "See Details" at bounding box center [428, 228] width 46 height 24
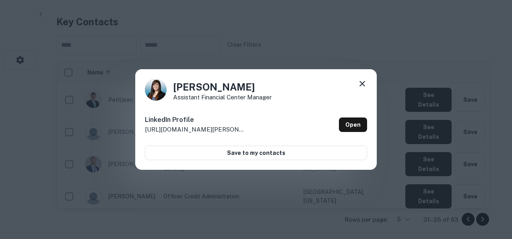
click at [422, 32] on div "[PERSON_NAME] Assistant Financial Center Manager LinkedIn Profile [URL][DOMAIN_…" at bounding box center [256, 119] width 512 height 239
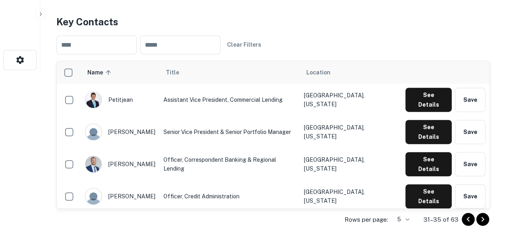
click at [482, 219] on icon "Go to next page" at bounding box center [483, 219] width 10 height 10
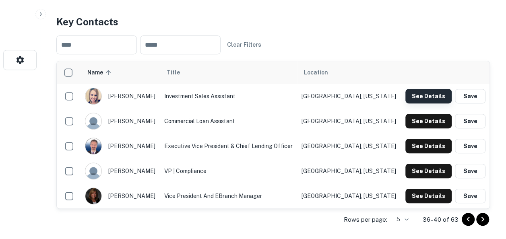
click at [420, 95] on button "See Details" at bounding box center [428, 96] width 46 height 14
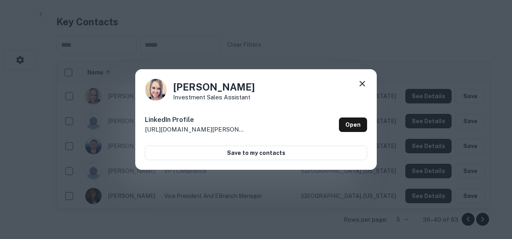
click at [414, 47] on div "[PERSON_NAME] Investment Sales Assistant LinkedIn Profile [URL][DOMAIN_NAME][PE…" at bounding box center [256, 119] width 512 height 239
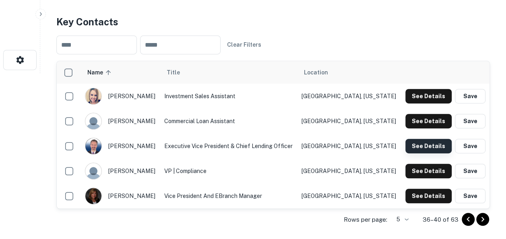
click at [427, 140] on button "See Details" at bounding box center [428, 146] width 46 height 14
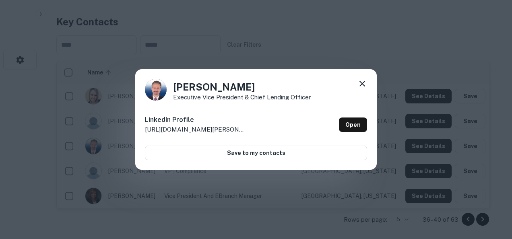
click at [425, 78] on div "[PERSON_NAME] Executive Vice President & Chief Lending Officer LinkedIn Profile…" at bounding box center [256, 119] width 512 height 239
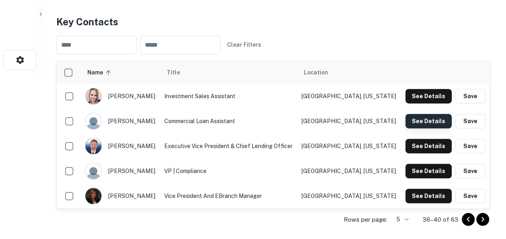
click at [416, 119] on button "See Details" at bounding box center [428, 121] width 46 height 14
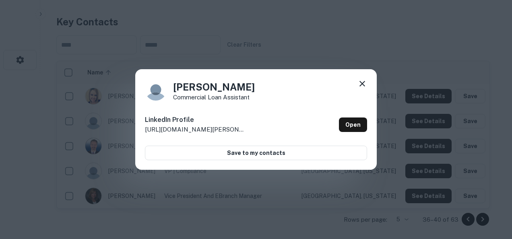
click at [403, 42] on div "[PERSON_NAME] Commercial Loan Assistant LinkedIn Profile [URL][DOMAIN_NAME][PER…" at bounding box center [256, 119] width 512 height 239
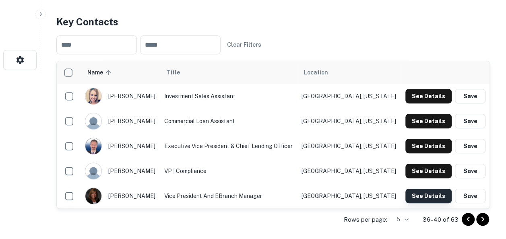
click at [418, 192] on button "See Details" at bounding box center [428, 196] width 46 height 14
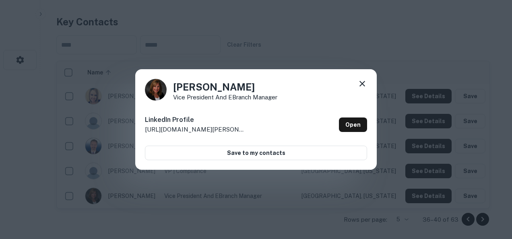
click at [403, 29] on div "[PERSON_NAME] Vice President and eBranch Manager LinkedIn Profile [URL][DOMAIN_…" at bounding box center [256, 119] width 512 height 239
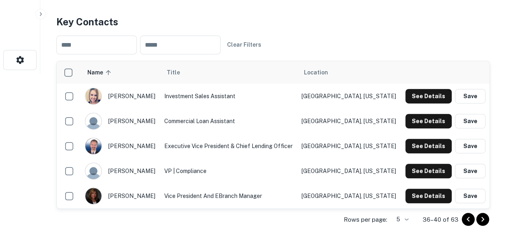
click at [482, 218] on icon "Go to next page" at bounding box center [483, 219] width 10 height 10
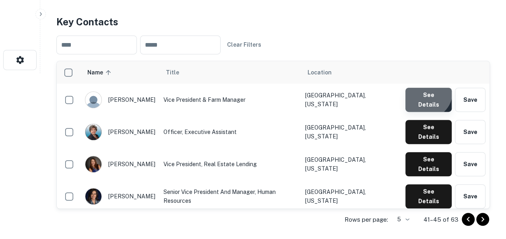
click at [427, 93] on button "See Details" at bounding box center [428, 100] width 46 height 24
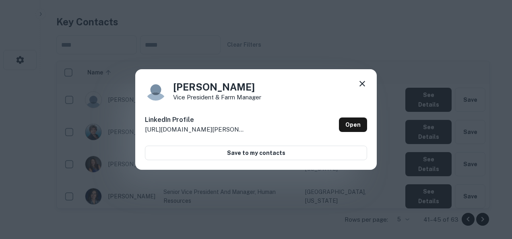
click at [405, 39] on div "[PERSON_NAME] Vice President & Farm Manager LinkedIn Profile [URL][DOMAIN_NAME]…" at bounding box center [256, 119] width 512 height 239
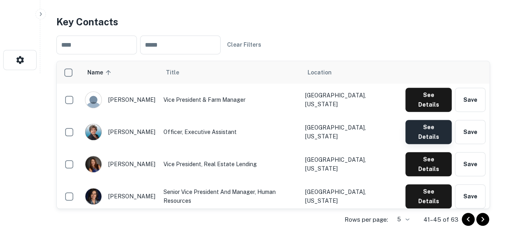
click at [419, 122] on button "See Details" at bounding box center [428, 132] width 46 height 24
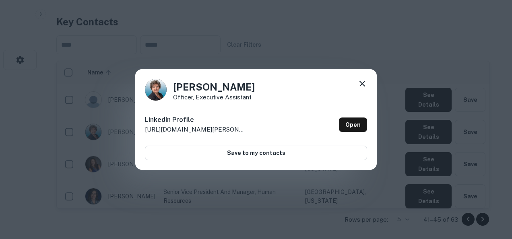
click at [422, 31] on div "[PERSON_NAME] Officer, Executive Assistant LinkedIn Profile [URL][DOMAIN_NAME][…" at bounding box center [256, 119] width 512 height 239
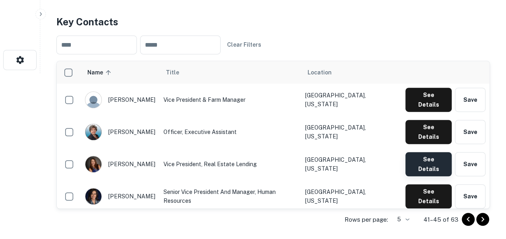
click at [427, 152] on button "See Details" at bounding box center [428, 164] width 46 height 24
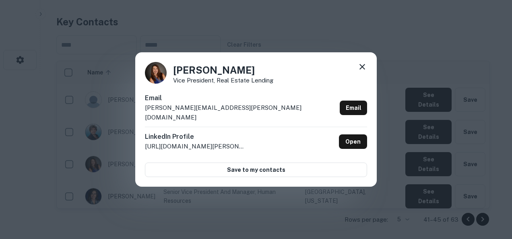
click at [414, 34] on div "[PERSON_NAME] Vice President, Real Estate Lending Email [PERSON_NAME][EMAIL_ADD…" at bounding box center [256, 119] width 512 height 239
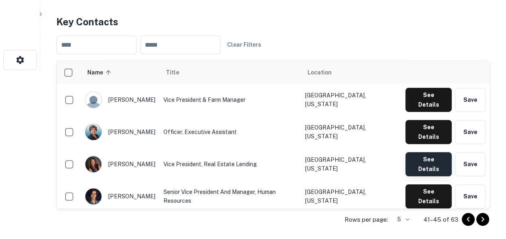
click at [423, 152] on button "See Details" at bounding box center [428, 164] width 46 height 24
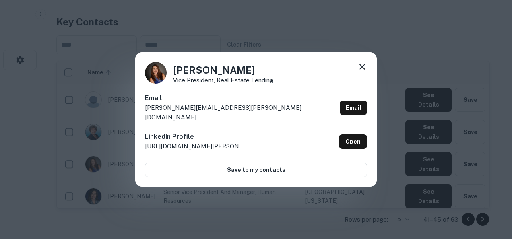
click at [361, 72] on icon at bounding box center [362, 67] width 10 height 10
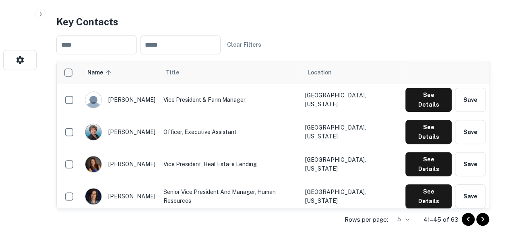
click at [464, 217] on icon "Go to previous page" at bounding box center [468, 219] width 10 height 10
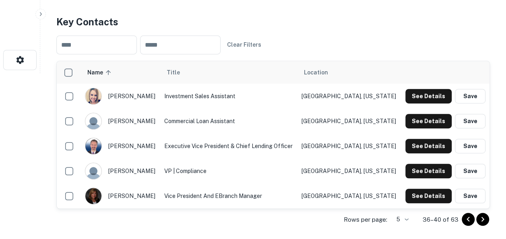
click at [464, 217] on icon "Go to previous page" at bounding box center [468, 219] width 10 height 10
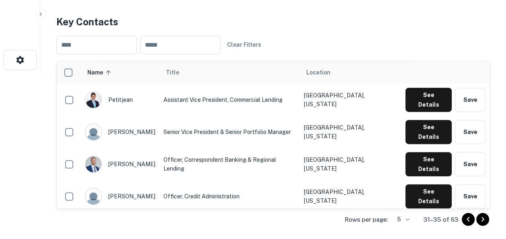
click at [464, 217] on icon "Go to previous page" at bounding box center [468, 219] width 10 height 10
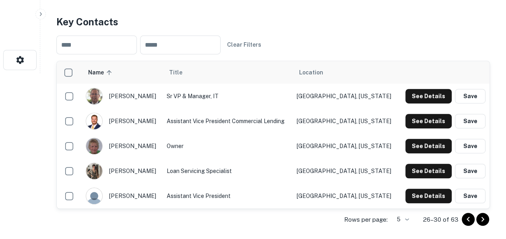
click at [464, 217] on icon "Go to previous page" at bounding box center [468, 219] width 10 height 10
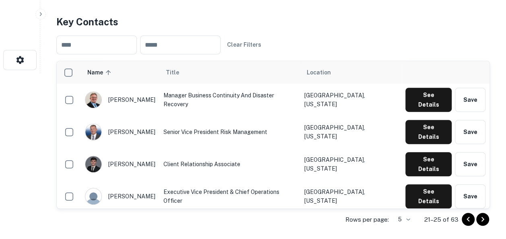
click at [464, 217] on icon "Go to previous page" at bounding box center [468, 219] width 10 height 10
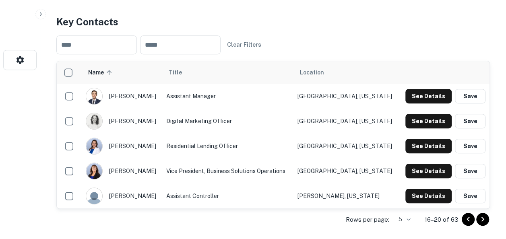
click at [464, 217] on icon "Go to previous page" at bounding box center [468, 219] width 10 height 10
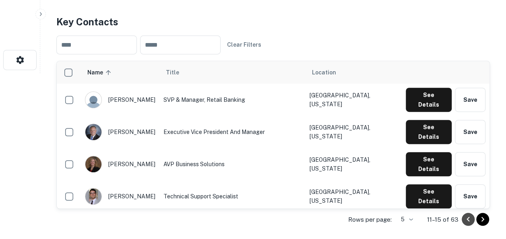
click at [464, 217] on icon "Go to previous page" at bounding box center [468, 219] width 10 height 10
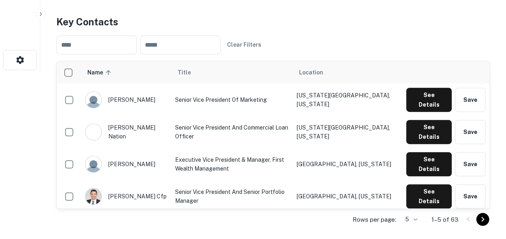
click at [464, 217] on div at bounding box center [475, 219] width 27 height 13
click at [481, 218] on icon "Go to next page" at bounding box center [483, 219] width 10 height 10
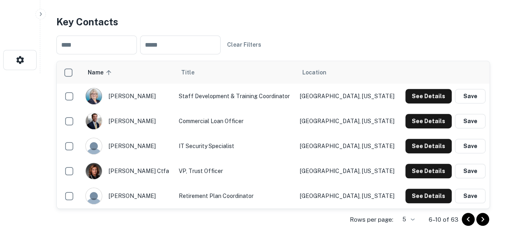
click at [481, 218] on icon "Go to next page" at bounding box center [483, 219] width 10 height 10
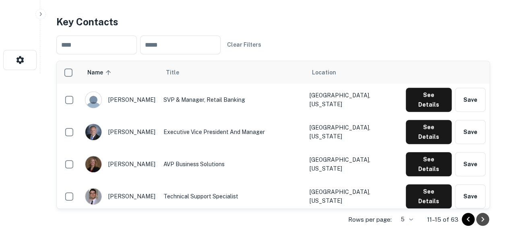
click at [481, 218] on icon "Go to next page" at bounding box center [483, 219] width 10 height 10
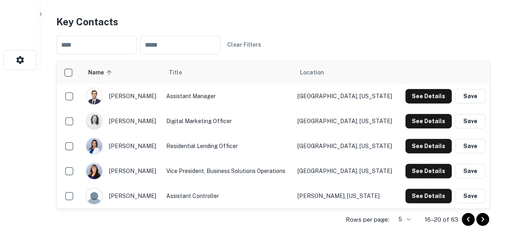
click at [481, 218] on icon "Go to next page" at bounding box center [483, 219] width 10 height 10
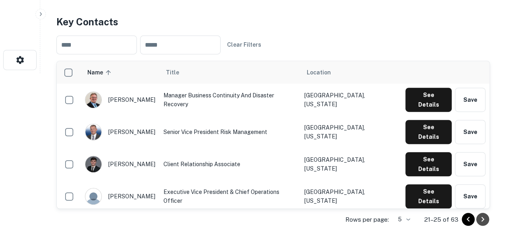
click at [481, 218] on icon "Go to next page" at bounding box center [483, 219] width 10 height 10
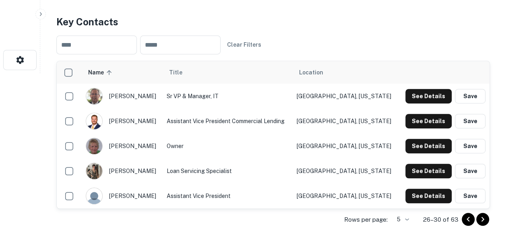
click at [481, 218] on icon "Go to next page" at bounding box center [483, 219] width 10 height 10
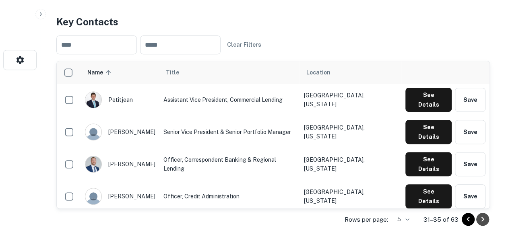
click at [481, 218] on icon "Go to next page" at bounding box center [483, 219] width 10 height 10
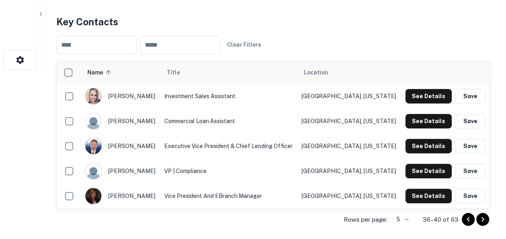
click at [481, 218] on icon "Go to next page" at bounding box center [483, 219] width 10 height 10
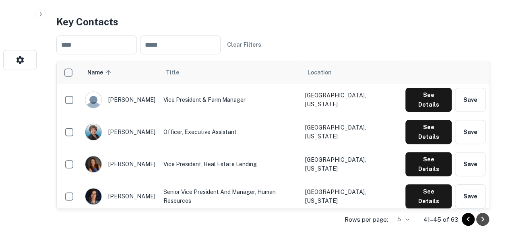
click at [481, 218] on icon "Go to next page" at bounding box center [483, 219] width 10 height 10
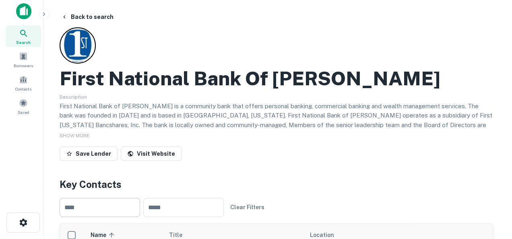
scroll to position [0, 0]
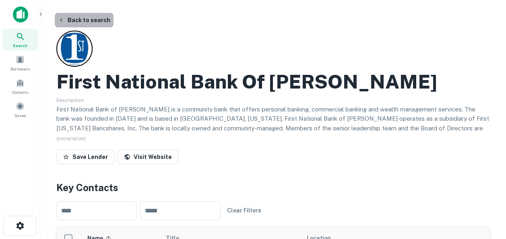
click at [91, 20] on button "Back to search" at bounding box center [84, 20] width 59 height 14
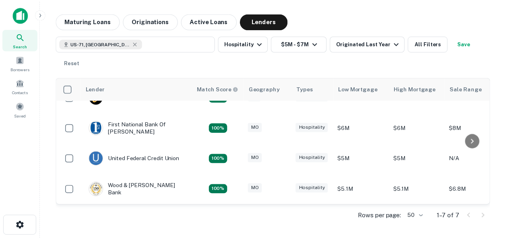
scroll to position [115, 0]
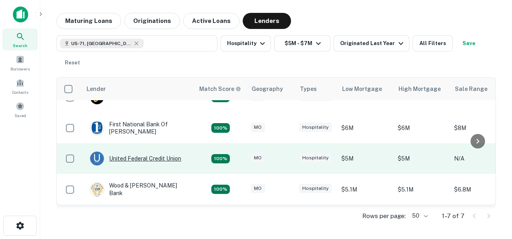
click at [149, 151] on div "United Federal Credit Union" at bounding box center [135, 158] width 91 height 14
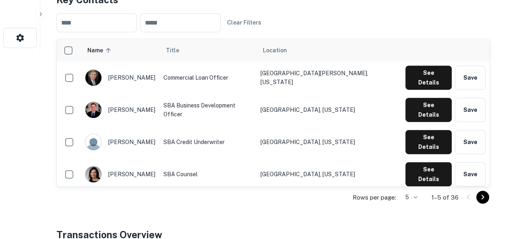
scroll to position [228, 0]
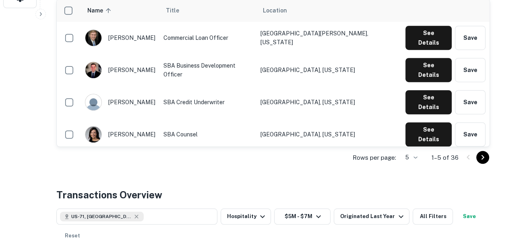
click at [482, 159] on icon "Go to next page" at bounding box center [483, 157] width 10 height 10
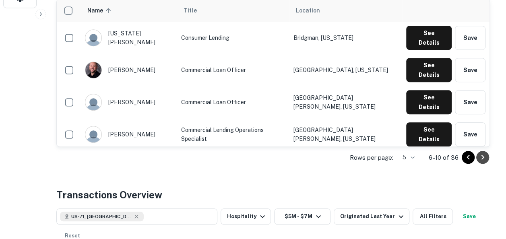
click at [482, 156] on icon "Go to next page" at bounding box center [483, 157] width 10 height 10
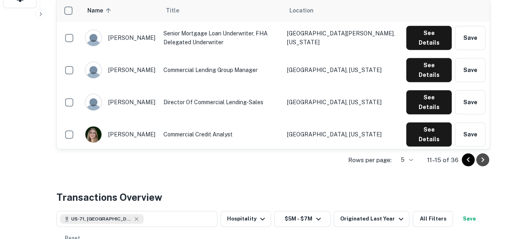
click at [482, 156] on icon "Go to next page" at bounding box center [483, 160] width 10 height 10
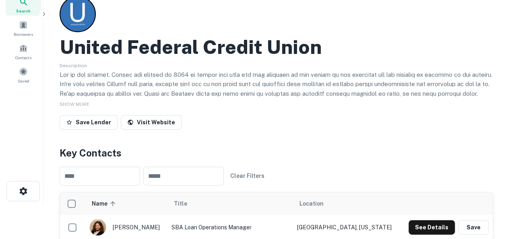
scroll to position [0, 0]
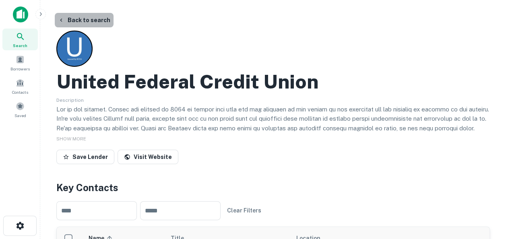
click at [95, 19] on button "Back to search" at bounding box center [84, 20] width 59 height 14
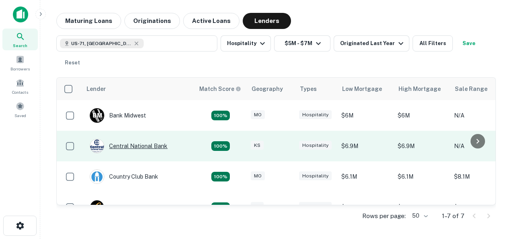
click at [136, 145] on div "Central National Bank" at bounding box center [129, 146] width 78 height 14
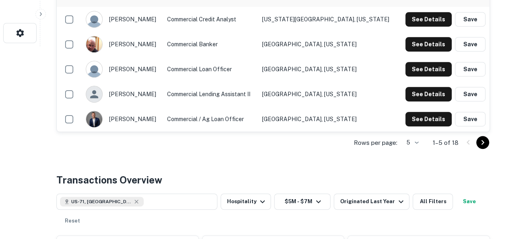
scroll to position [194, 0]
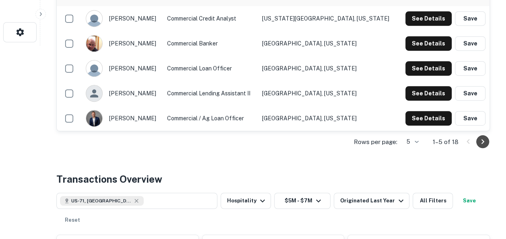
click at [483, 140] on icon "Go to next page" at bounding box center [482, 141] width 3 height 5
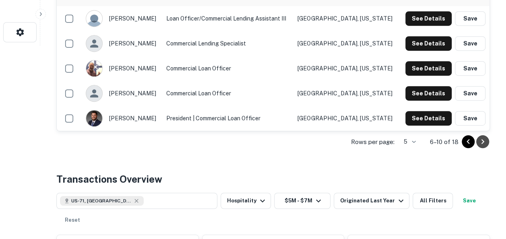
click at [483, 140] on icon "Go to next page" at bounding box center [482, 141] width 3 height 5
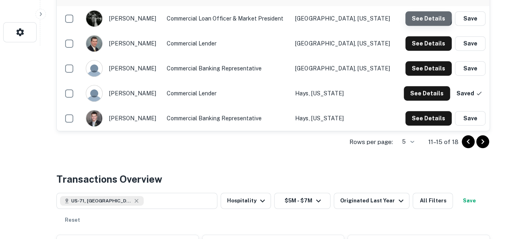
click at [426, 16] on button "See Details" at bounding box center [428, 18] width 46 height 14
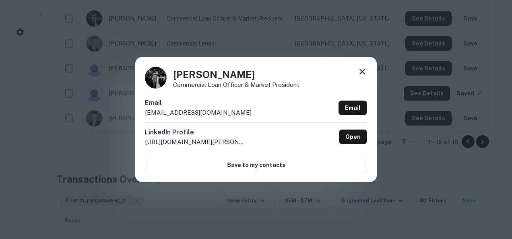
click at [361, 72] on icon at bounding box center [362, 72] width 10 height 10
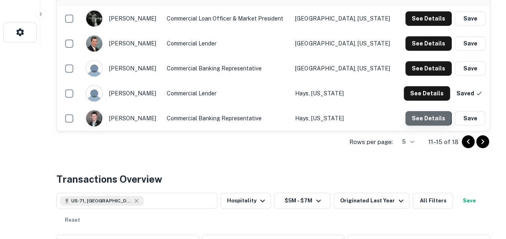
click at [427, 117] on button "See Details" at bounding box center [428, 118] width 46 height 14
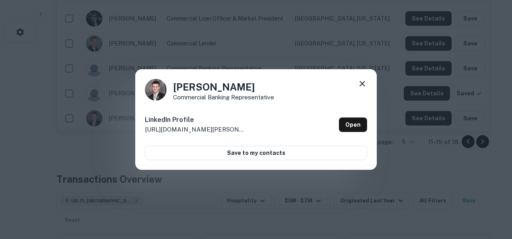
click at [389, 85] on div "[PERSON_NAME] Commercial Banking Representative LinkedIn Profile [URL][DOMAIN_N…" at bounding box center [256, 119] width 512 height 239
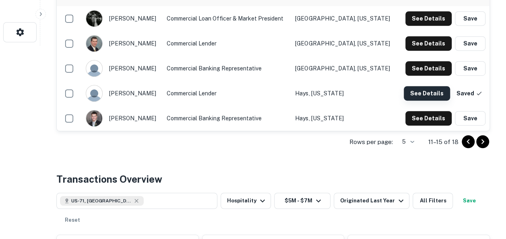
click at [413, 91] on button "See Details" at bounding box center [427, 93] width 46 height 14
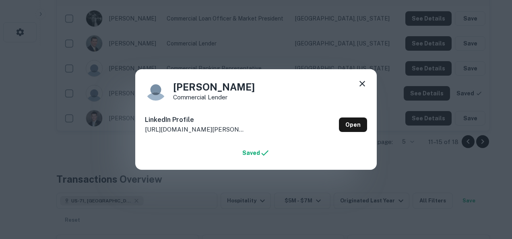
click at [385, 81] on div "[PERSON_NAME] Commercial Lender LinkedIn Profile [URL][DOMAIN_NAME][PERSON_NAME…" at bounding box center [256, 119] width 512 height 239
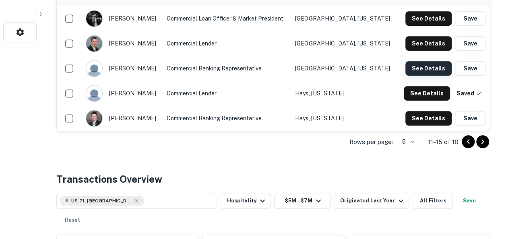
click at [422, 66] on button "See Details" at bounding box center [428, 68] width 46 height 14
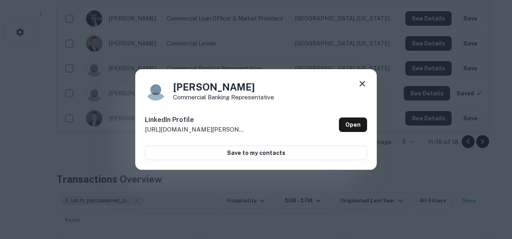
click at [385, 66] on div "[PERSON_NAME] Commercial Banking Representative LinkedIn Profile [URL][DOMAIN_N…" at bounding box center [256, 119] width 512 height 239
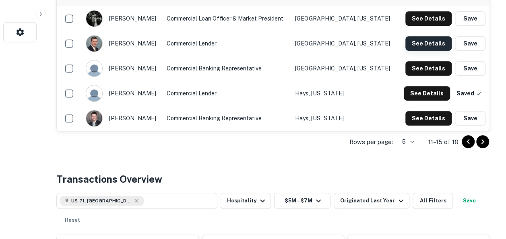
click at [421, 43] on button "See Details" at bounding box center [428, 43] width 46 height 14
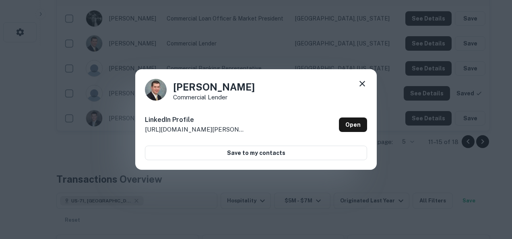
click at [371, 49] on div "[PERSON_NAME] Commercial Lender LinkedIn Profile [URL][DOMAIN_NAME][PERSON_NAME…" at bounding box center [256, 119] width 512 height 239
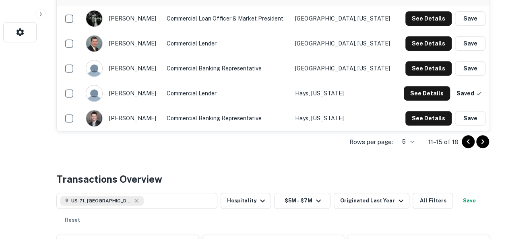
click at [481, 143] on icon "Go to next page" at bounding box center [483, 142] width 10 height 10
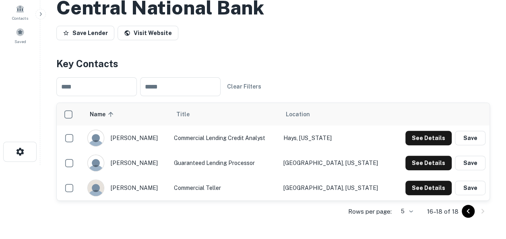
scroll to position [74, 0]
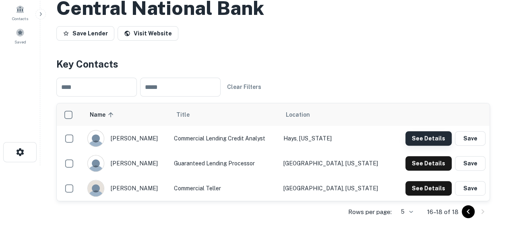
click at [431, 137] on button "See Details" at bounding box center [428, 138] width 46 height 14
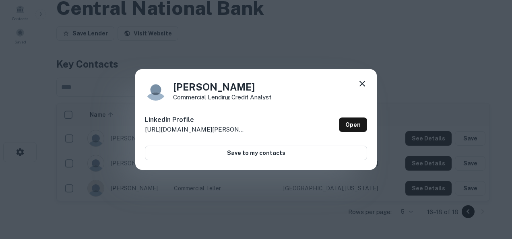
click at [439, 86] on div "[PERSON_NAME] Commercial Lending Credit Analyst LinkedIn Profile [URL][DOMAIN_N…" at bounding box center [256, 119] width 512 height 239
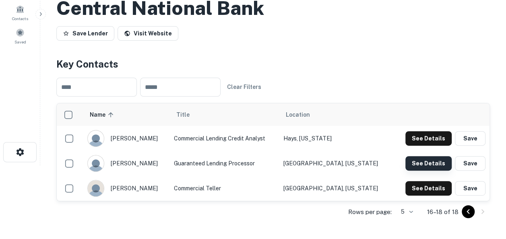
click at [426, 164] on button "See Details" at bounding box center [428, 163] width 46 height 14
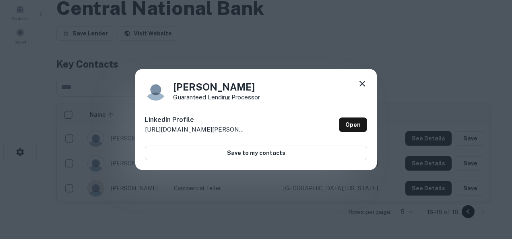
click at [431, 91] on div "[PERSON_NAME] Guaranteed Lending Processor LinkedIn Profile [URL][DOMAIN_NAME][…" at bounding box center [256, 119] width 512 height 239
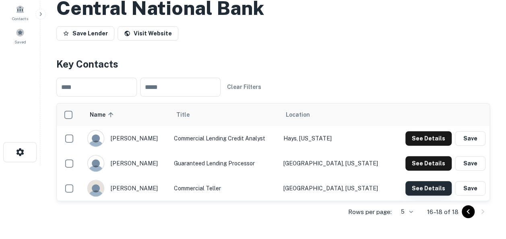
click at [422, 187] on button "See Details" at bounding box center [428, 188] width 46 height 14
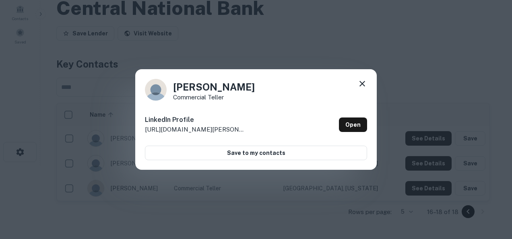
click at [445, 60] on div "[PERSON_NAME] Commercial teller LinkedIn Profile [URL][DOMAIN_NAME][PERSON_NAME…" at bounding box center [256, 119] width 512 height 239
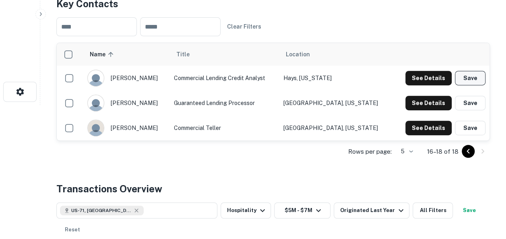
scroll to position [134, 0]
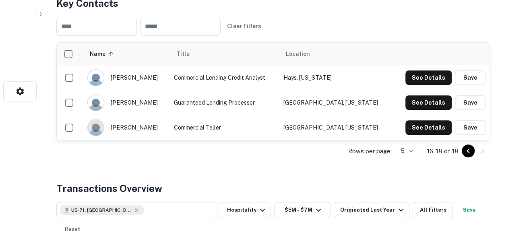
click at [468, 146] on icon "Go to previous page" at bounding box center [468, 151] width 10 height 10
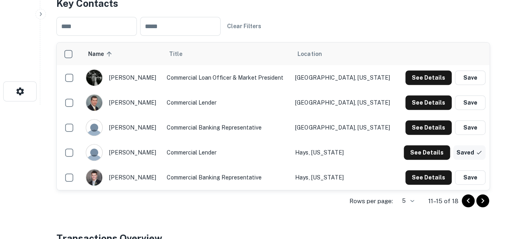
click at [474, 152] on button "Saved" at bounding box center [469, 152] width 32 height 14
click at [490, 13] on icon "close" at bounding box center [491, 14] width 4 height 4
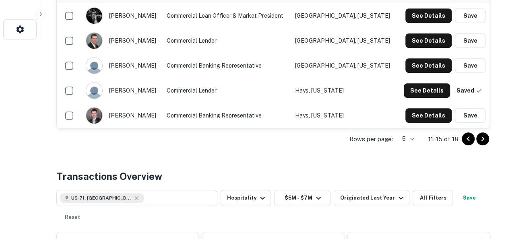
scroll to position [198, 0]
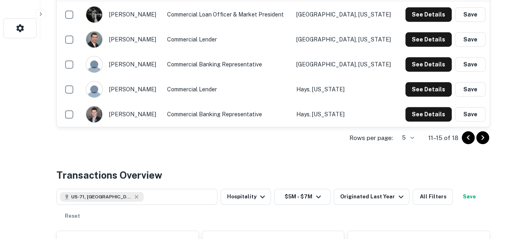
click at [468, 139] on icon "Go to previous page" at bounding box center [468, 138] width 10 height 10
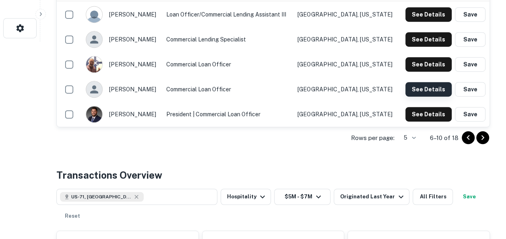
click at [427, 85] on button "See Details" at bounding box center [428, 89] width 46 height 14
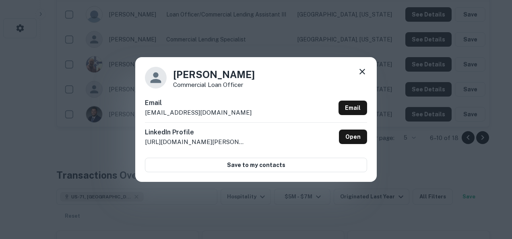
click at [348, 41] on div "[PERSON_NAME] Commercial Loan Officer Email [PERSON_NAME][EMAIL_ADDRESS][DOMAIN…" at bounding box center [256, 119] width 512 height 239
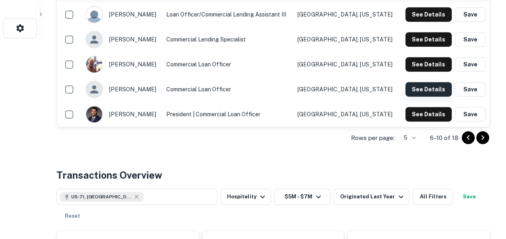
click at [412, 88] on button "See Details" at bounding box center [428, 89] width 46 height 14
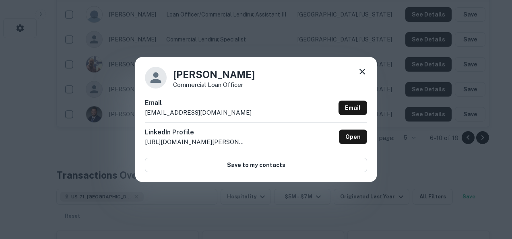
click at [360, 70] on icon at bounding box center [362, 72] width 10 height 10
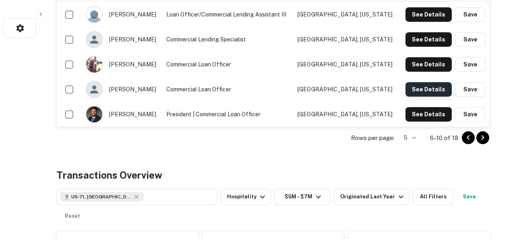
click at [424, 87] on button "See Details" at bounding box center [428, 89] width 46 height 14
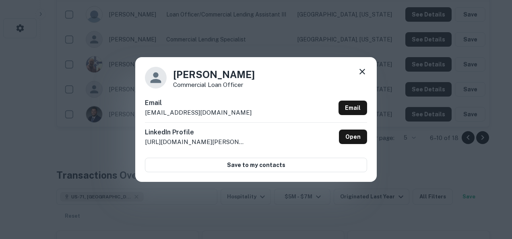
click at [360, 70] on icon at bounding box center [362, 72] width 10 height 10
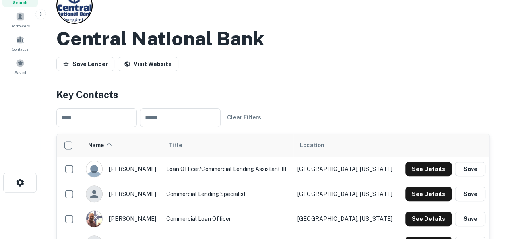
scroll to position [43, 0]
